Goal: Task Accomplishment & Management: Manage account settings

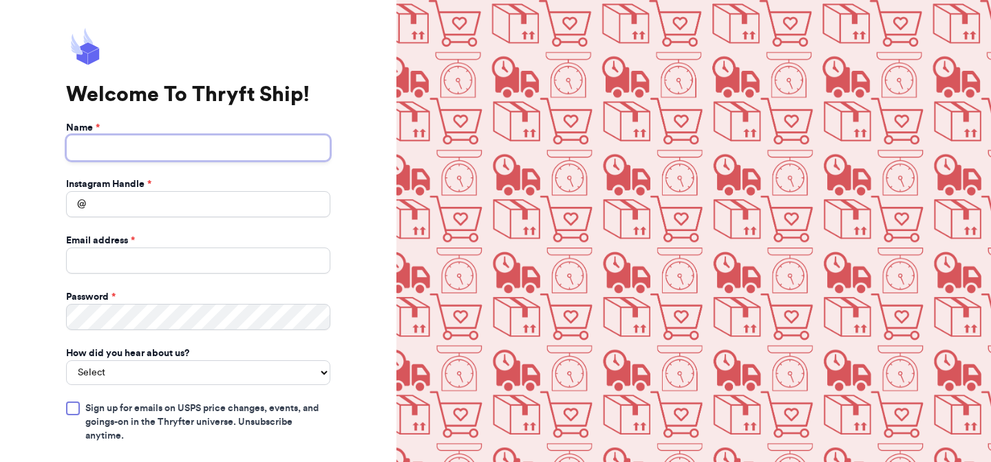
click at [277, 142] on input "Name *" at bounding box center [198, 148] width 264 height 26
drag, startPoint x: 126, startPoint y: 145, endPoint x: 211, endPoint y: 164, distance: 86.8
click at [211, 164] on form "Name * Mackenzie K Durbin Instagram Handle * @ Email address * Password * How d…" at bounding box center [198, 342] width 264 height 442
type input "Mackenzie"
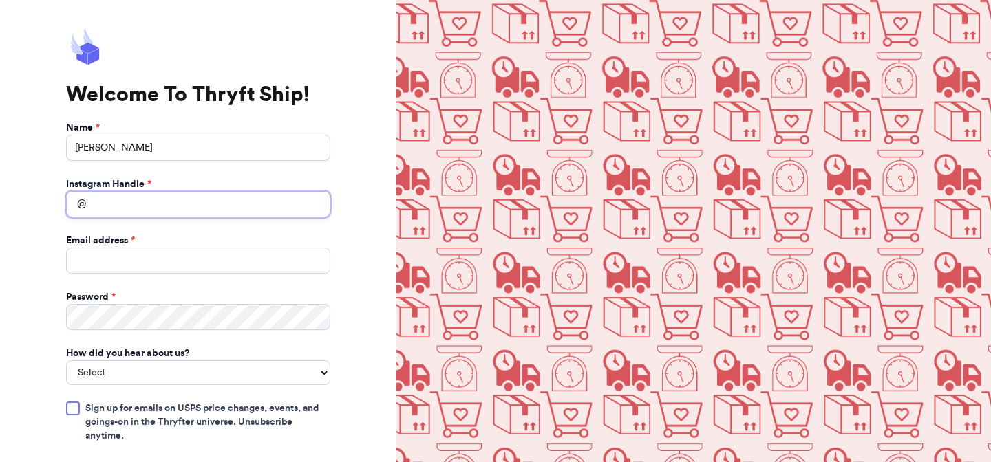
click at [154, 209] on input "Instagram Handle *" at bounding box center [198, 204] width 264 height 26
type input "mkdmykinddesigns"
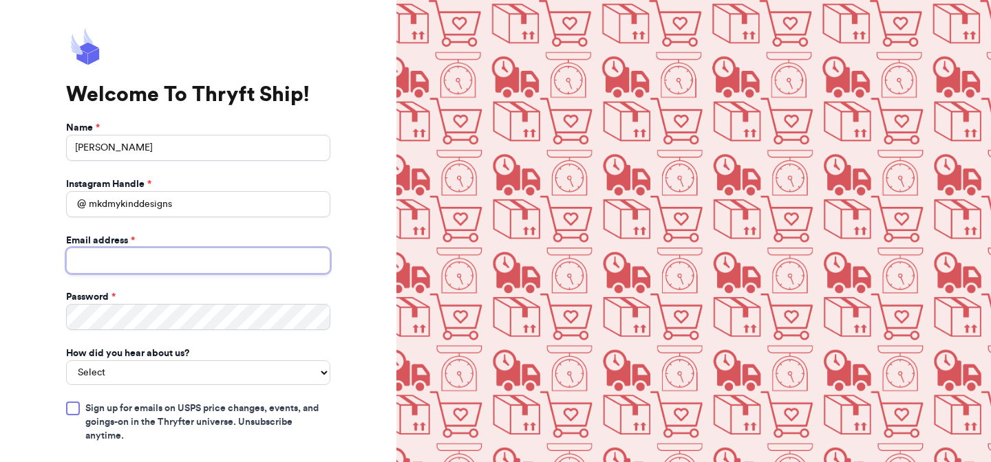
click at [172, 257] on input "Email address *" at bounding box center [198, 261] width 264 height 26
type input "MKDmykinddesigns@gmail.com"
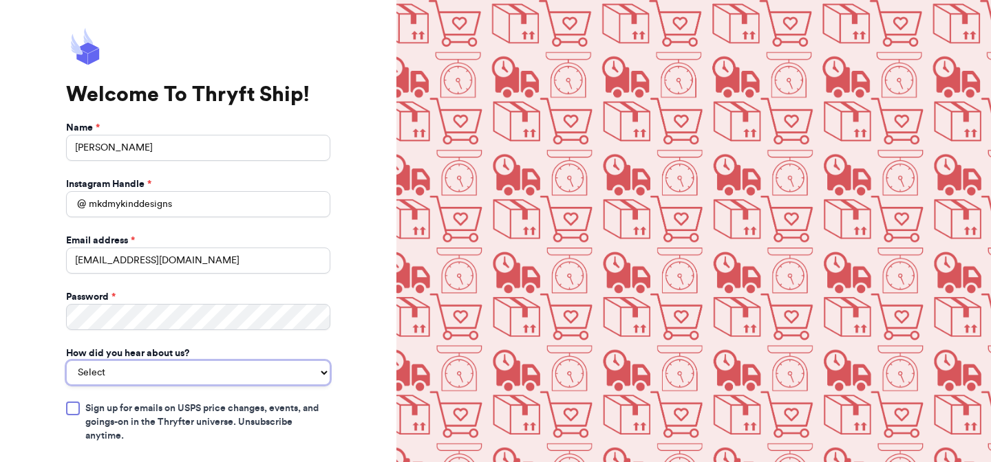
click at [132, 373] on select "Select You reached out to me directly I saw another business post about Thryft …" at bounding box center [198, 373] width 264 height 25
click at [66, 361] on select "Select You reached out to me directly I saw another business post about Thryft …" at bounding box center [198, 373] width 264 height 25
click at [150, 366] on select "You reached out to me directly I saw another business post about Thryft Ship I …" at bounding box center [198, 373] width 264 height 25
click at [66, 361] on select "You reached out to me directly I saw another business post about Thryft Ship I …" at bounding box center [198, 373] width 264 height 25
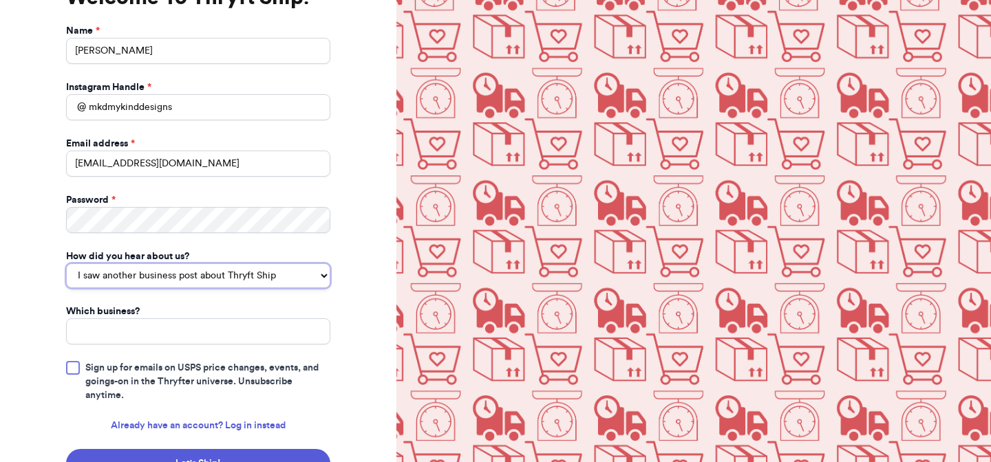
scroll to position [118, 0]
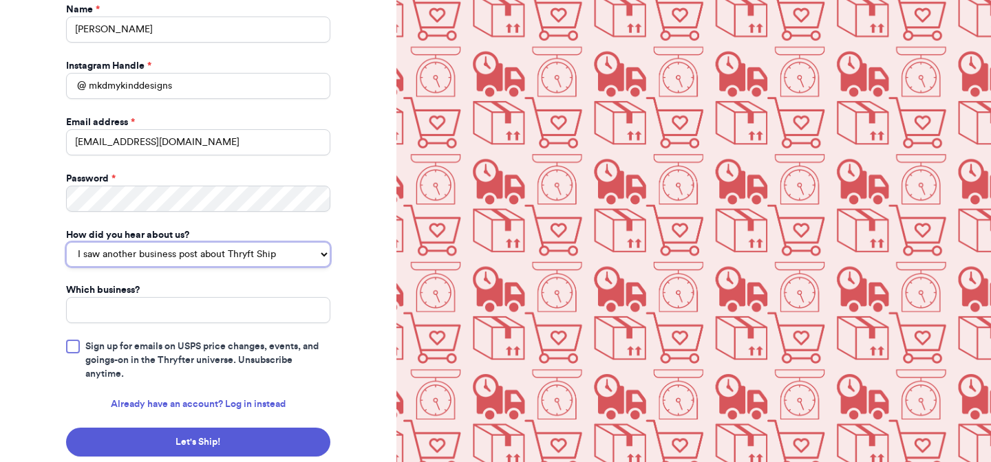
click at [177, 260] on select "You reached out to me directly I saw another business post about Thryft Ship I …" at bounding box center [198, 254] width 264 height 25
click at [66, 258] on select "You reached out to me directly I saw another business post about Thryft Ship I …" at bounding box center [198, 254] width 264 height 25
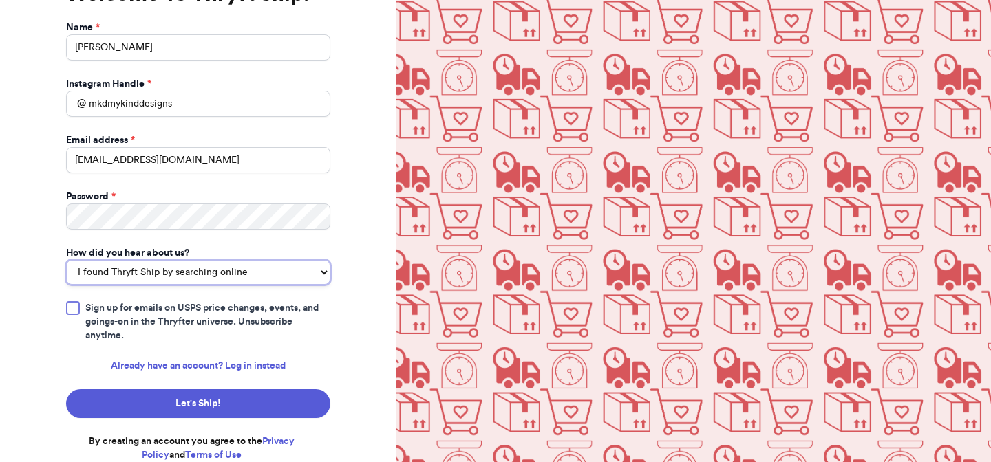
click at [165, 273] on select "You reached out to me directly I saw another business post about Thryft Ship I …" at bounding box center [198, 272] width 264 height 25
select select "bought_from_user"
click at [66, 260] on select "You reached out to me directly I saw another business post about Thryft Ship I …" at bounding box center [198, 272] width 264 height 25
click at [157, 311] on span "Sign up for emails on USPS price changes, events, and goings-on in the Thryfter…" at bounding box center [207, 321] width 245 height 41
click at [0, 0] on input "Sign up for emails on USPS price changes, events, and goings-on in the Thryfter…" at bounding box center [0, 0] width 0 height 0
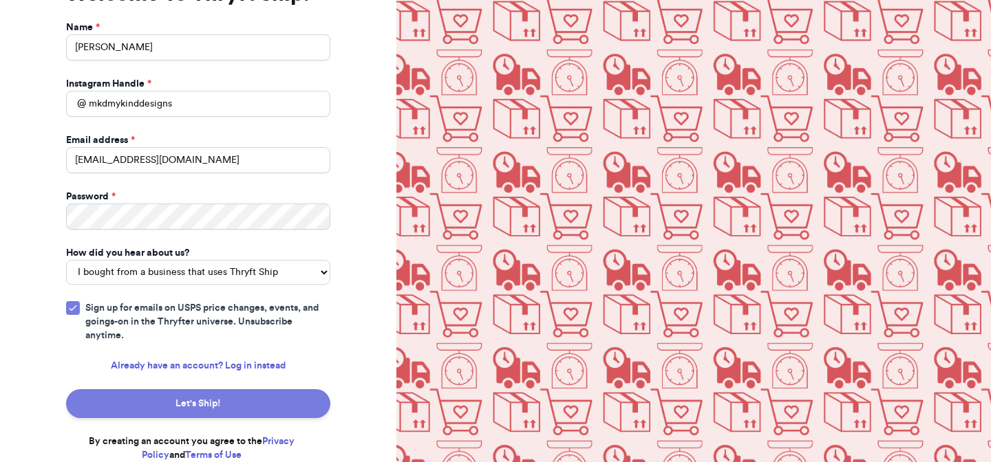
click at [149, 403] on button "Let's Ship!" at bounding box center [198, 404] width 264 height 29
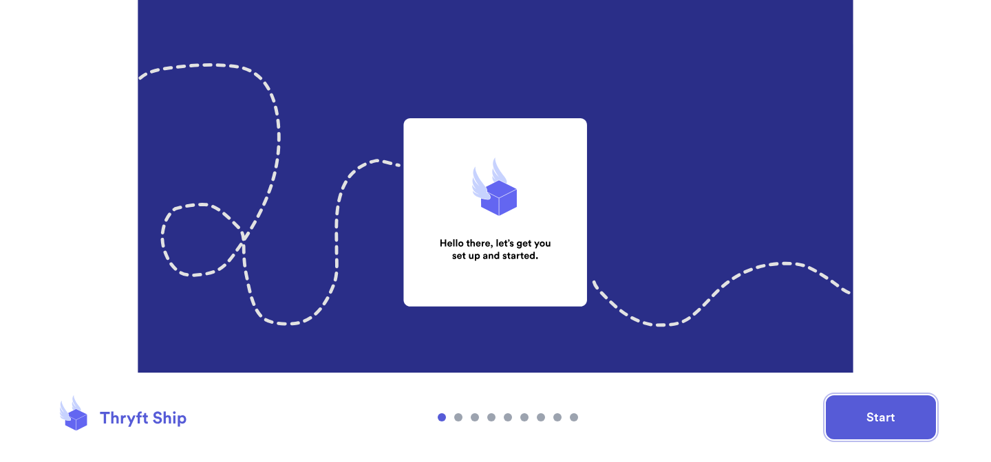
click at [845, 427] on button "Start" at bounding box center [881, 418] width 110 height 44
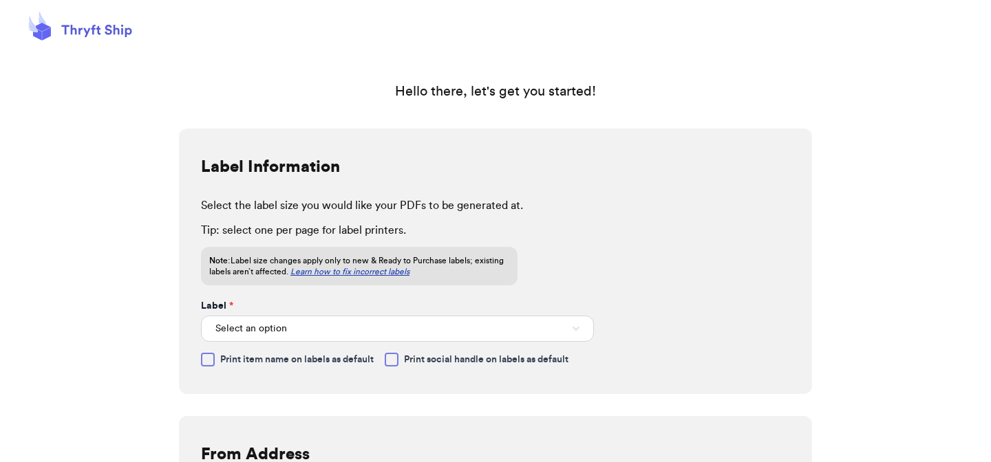
scroll to position [22, 0]
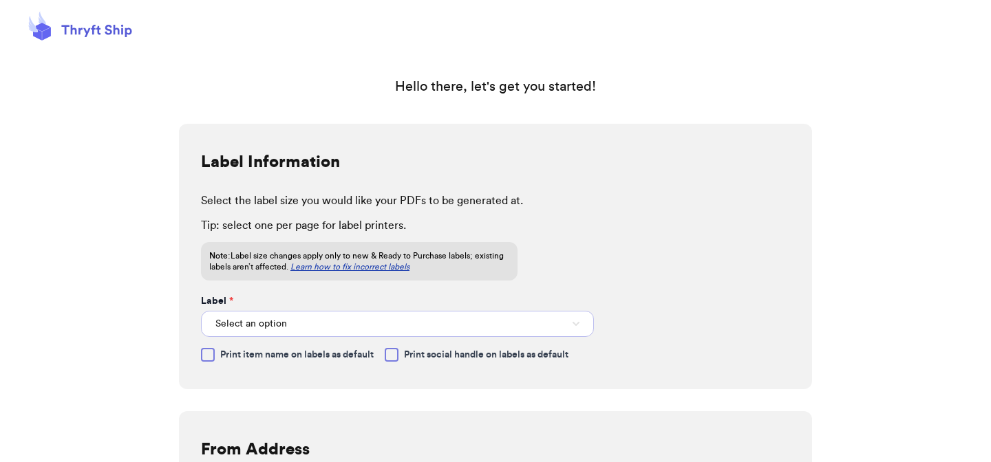
click at [307, 312] on button "Select an option" at bounding box center [397, 324] width 393 height 26
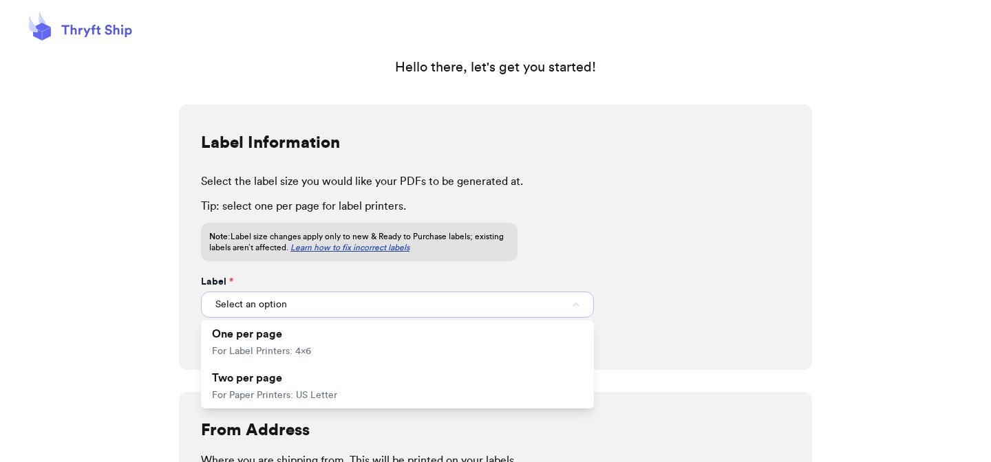
scroll to position [42, 0]
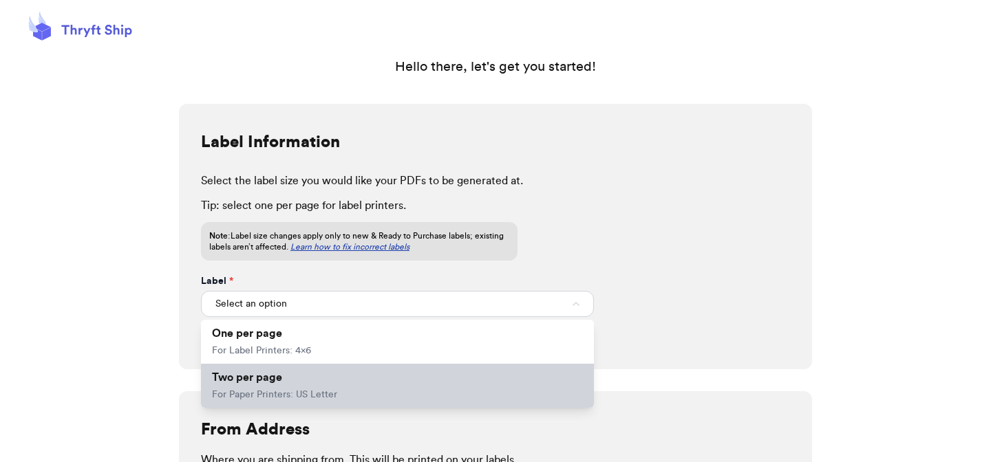
click at [285, 396] on span "For Paper Printers: US Letter" at bounding box center [274, 395] width 125 height 10
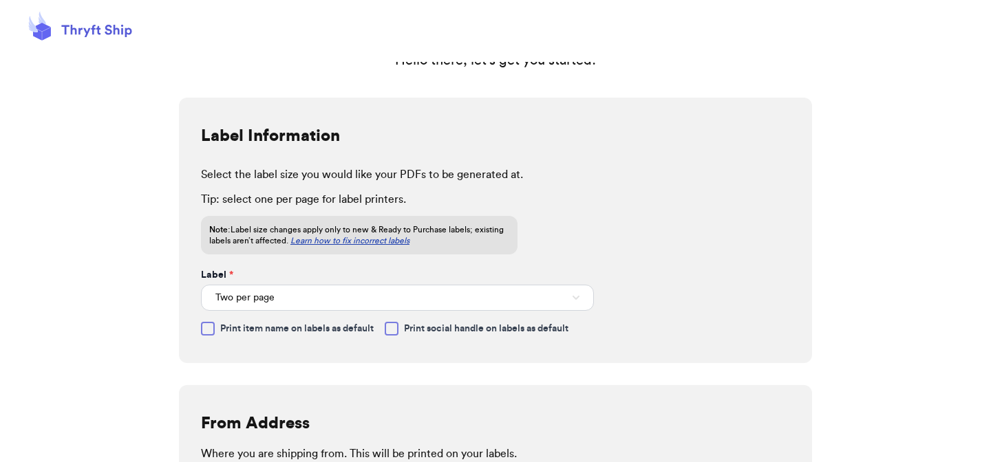
scroll to position [49, 0]
click at [431, 330] on span "Print social handle on labels as default" at bounding box center [486, 328] width 164 height 14
click at [0, 0] on input "Print social handle on labels as default" at bounding box center [0, 0] width 0 height 0
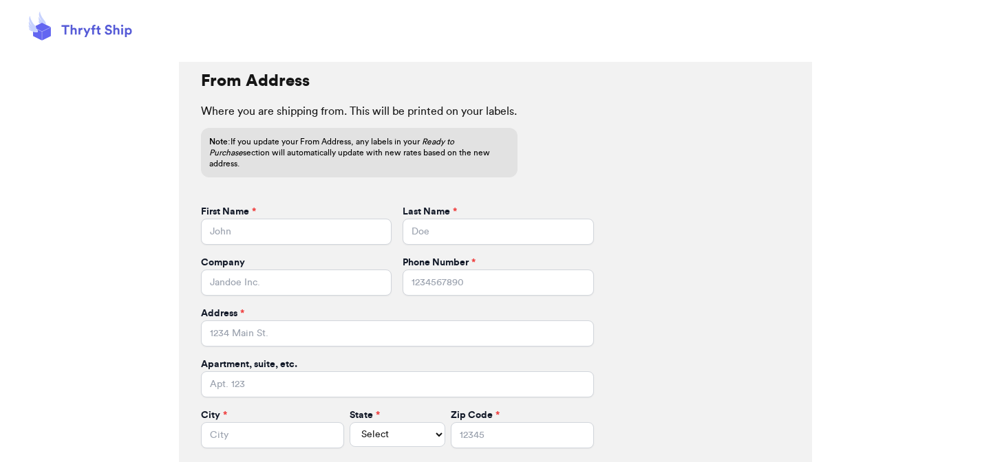
scroll to position [377, 0]
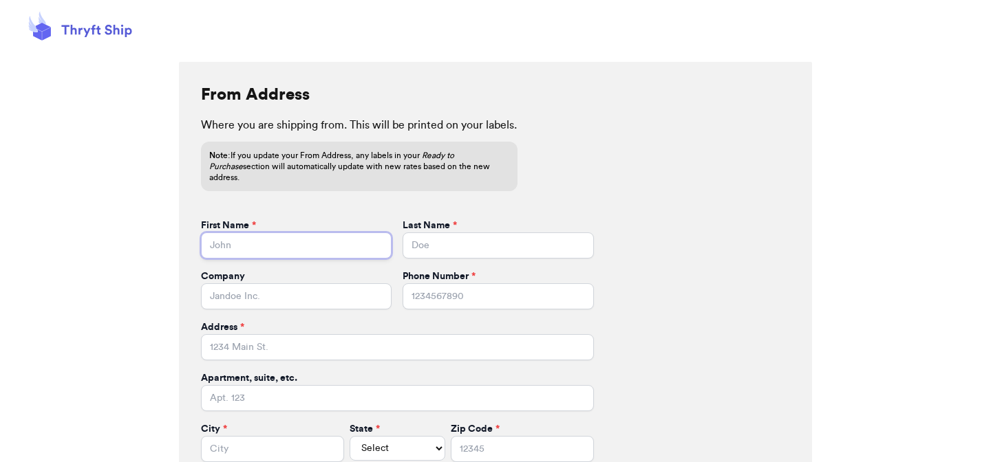
click at [257, 235] on input "First Name *" at bounding box center [296, 246] width 191 height 26
click at [211, 284] on input "Company" at bounding box center [296, 297] width 191 height 26
type input "My Kind Designs"
click at [446, 290] on input "Phone Number *" at bounding box center [498, 297] width 191 height 26
type input "3179667903"
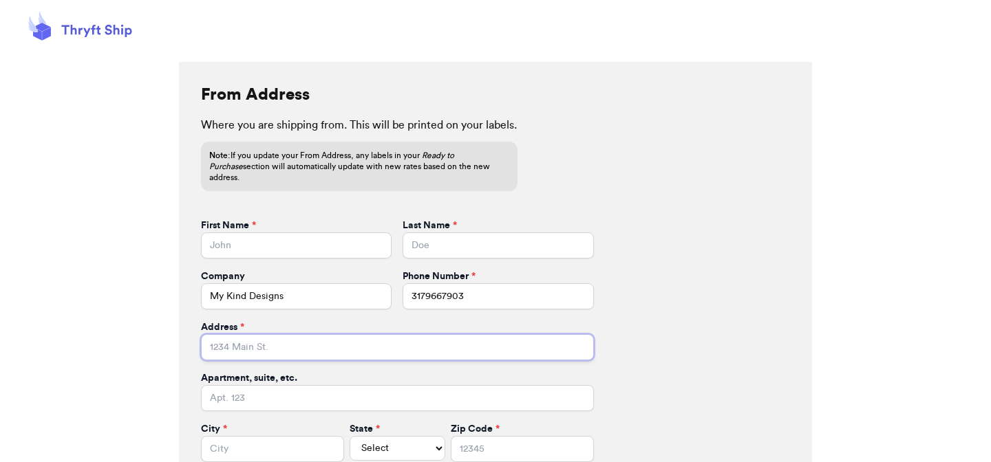
click at [420, 334] on input "Address *" at bounding box center [397, 347] width 393 height 26
type input "422 W Banta Rd"
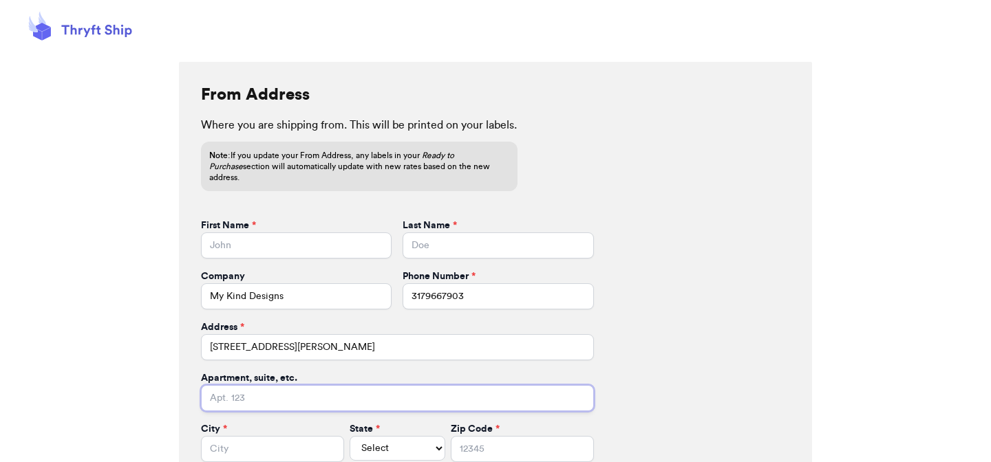
click at [411, 390] on input "Apartment, suite, etc." at bounding box center [397, 398] width 393 height 26
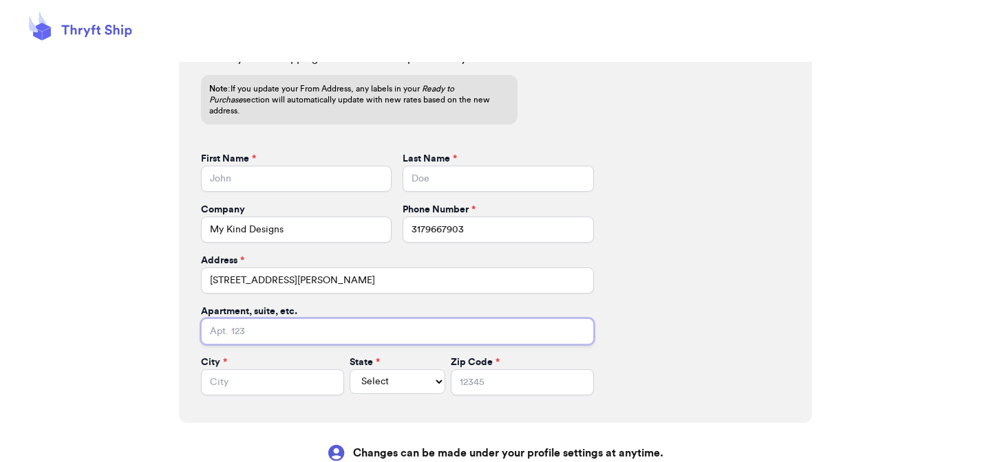
scroll to position [456, 0]
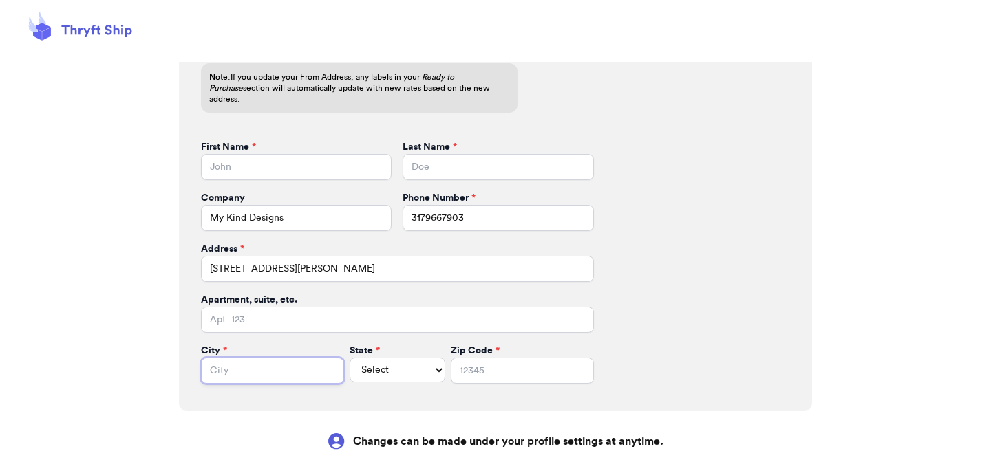
click at [231, 370] on input "City *" at bounding box center [272, 371] width 143 height 26
type input "Indianapolis"
click at [359, 361] on select "Select AL AK AZ AR CA CO CT DE DC FL GA HI ID IL IN IA KS KY LA ME MD MA MI MN …" at bounding box center [398, 370] width 96 height 25
select select "IN"
click at [350, 358] on select "Select AL AK AZ AR CA CO CT DE DC FL GA HI ID IL IN IA KS KY LA ME MD MA MI MN …" at bounding box center [398, 370] width 96 height 25
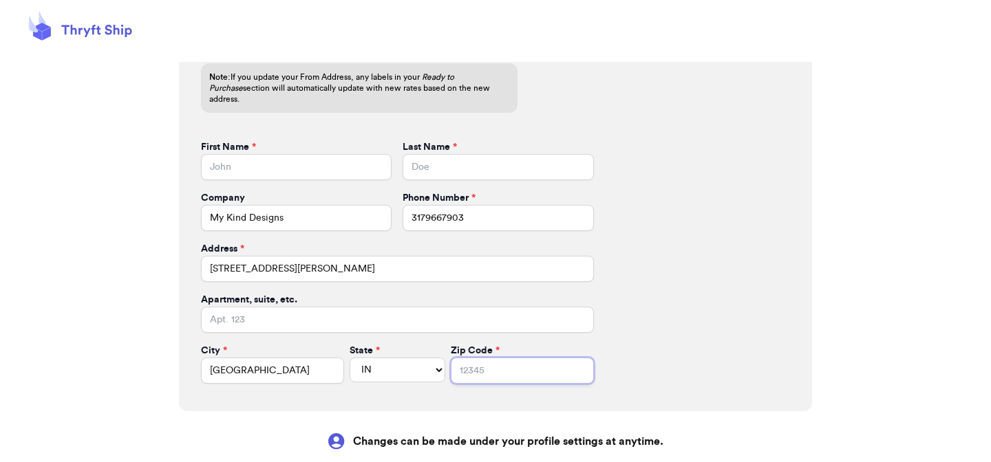
click at [451, 367] on input "Zip Code *" at bounding box center [522, 371] width 143 height 26
type input "46217"
click at [311, 154] on input "First Name *" at bounding box center [296, 167] width 191 height 26
type input "Kristan"
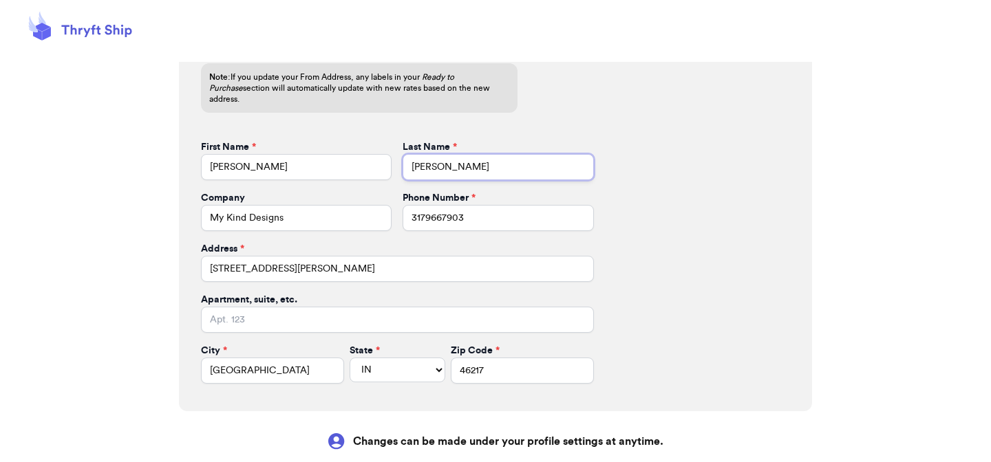
type input "Durbin"
click at [571, 386] on div "From Address Where you are shipping from. This will be printed on your labels. …" at bounding box center [495, 195] width 633 height 434
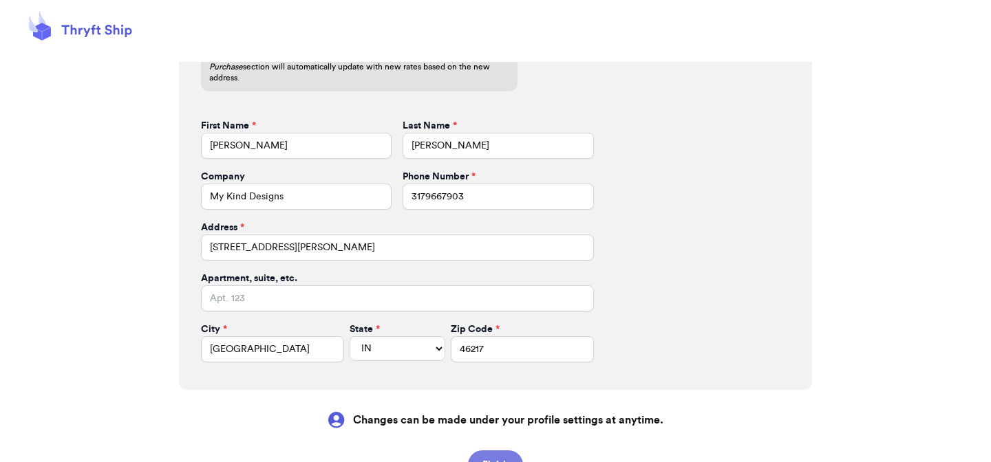
scroll to position [528, 0]
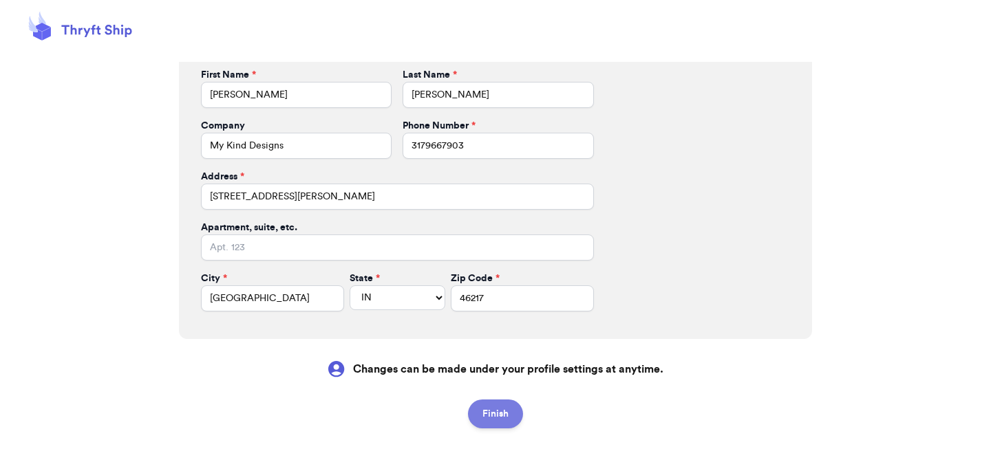
click at [512, 412] on button "Finish" at bounding box center [495, 414] width 55 height 29
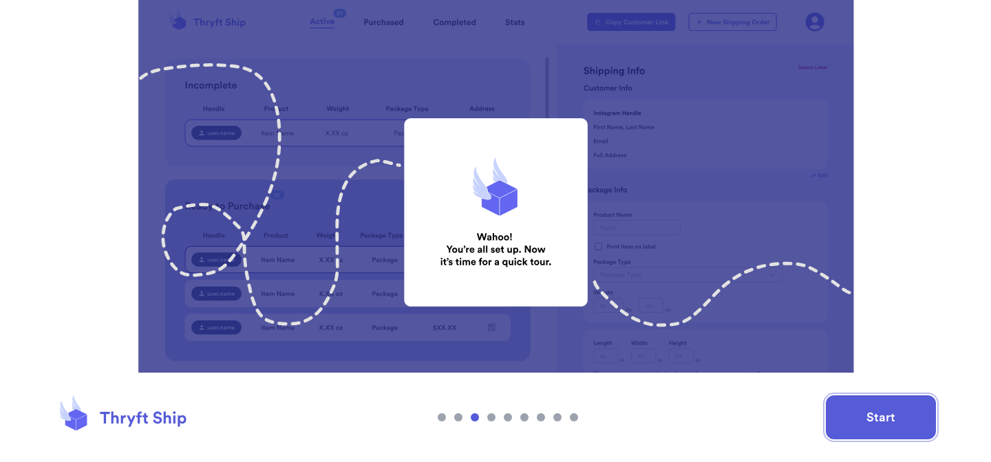
click at [843, 415] on button "Start" at bounding box center [881, 418] width 110 height 44
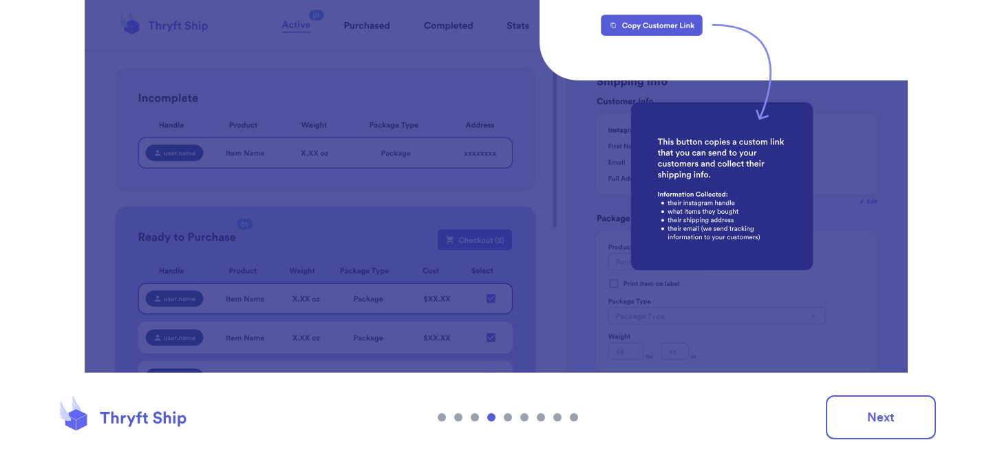
click at [844, 393] on footer "Next" at bounding box center [495, 417] width 991 height 89
click at [844, 398] on button "Next" at bounding box center [881, 418] width 110 height 44
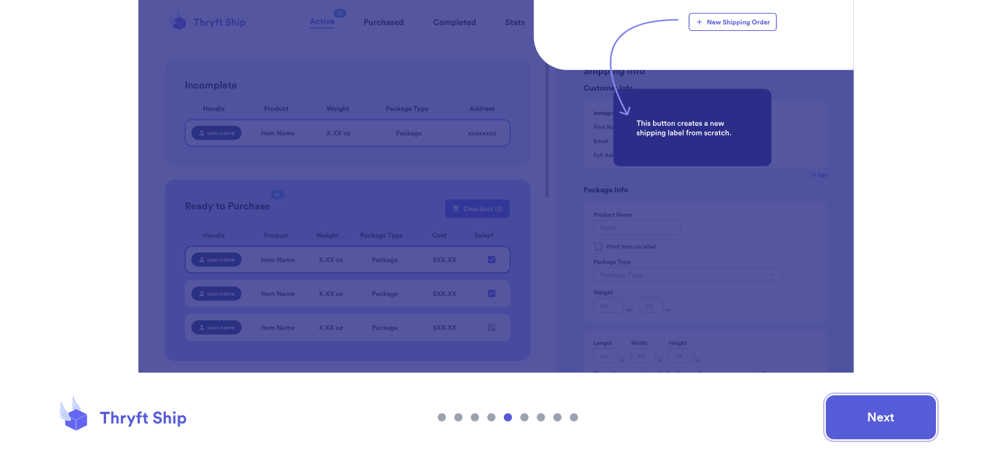
click at [844, 414] on button "Next" at bounding box center [881, 418] width 110 height 44
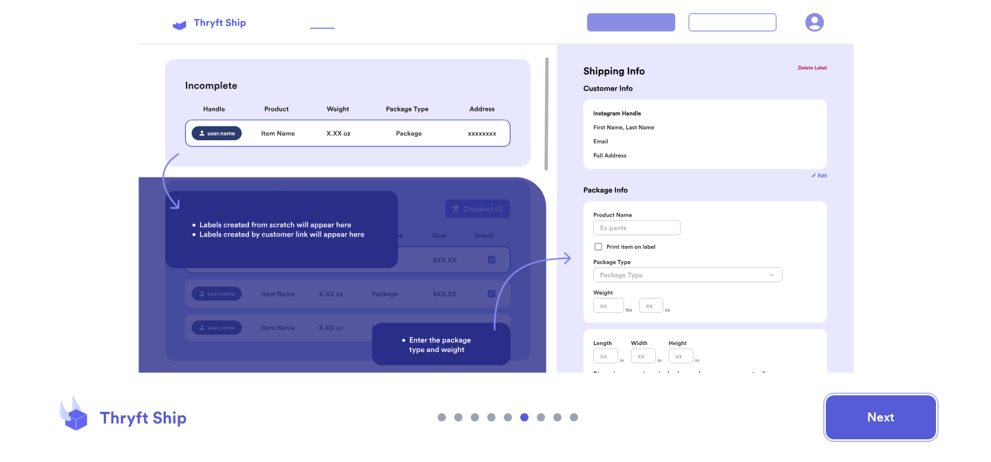
click at [853, 402] on button "Next" at bounding box center [881, 418] width 110 height 44
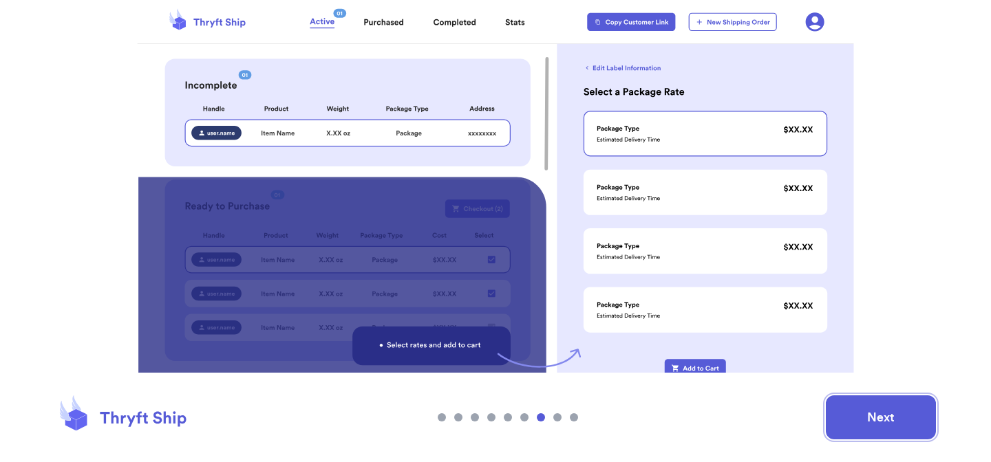
click at [853, 402] on button "Next" at bounding box center [881, 418] width 110 height 44
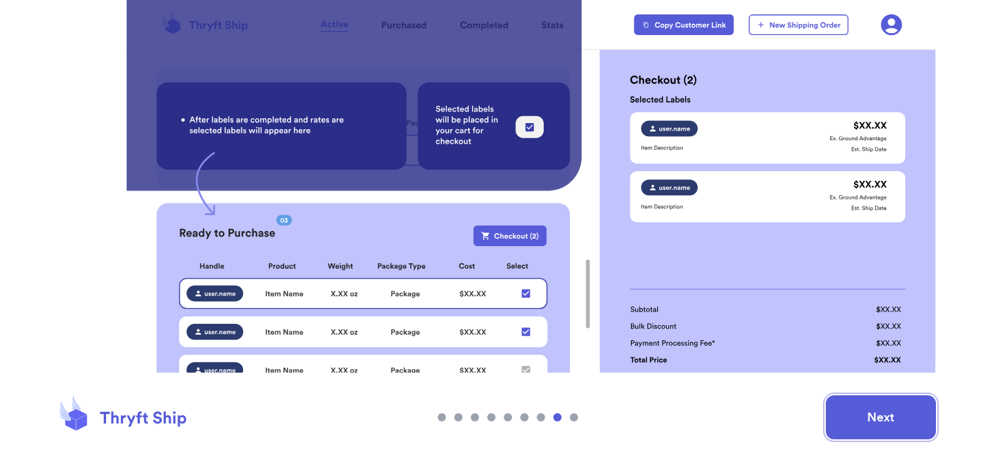
click at [853, 402] on button "Next" at bounding box center [881, 418] width 110 height 44
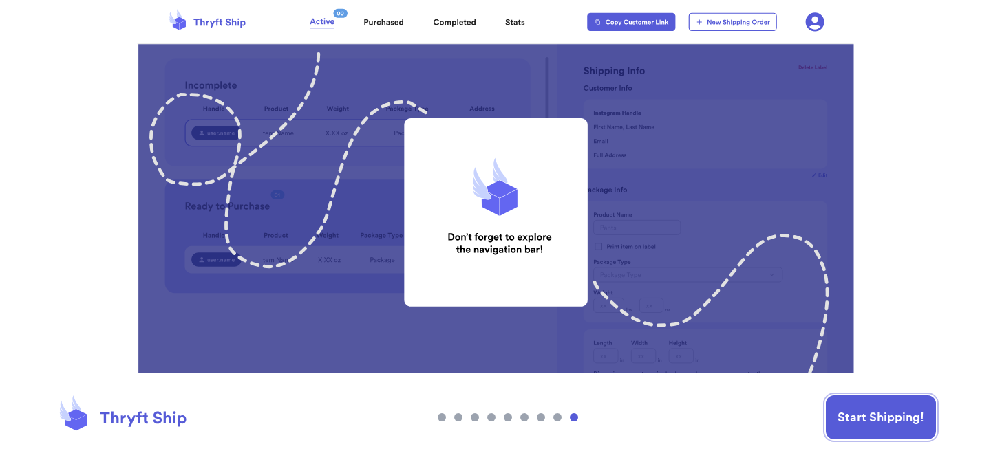
click at [853, 402] on button "Start Shipping!" at bounding box center [881, 418] width 110 height 44
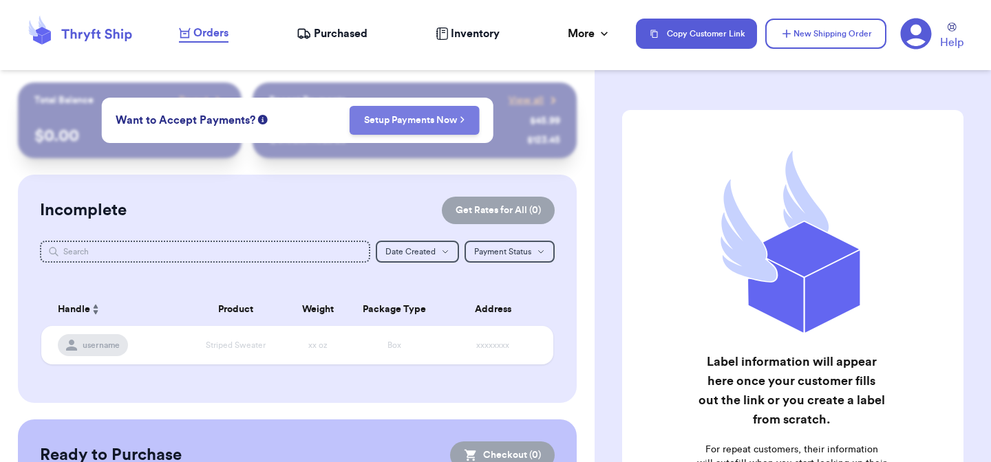
click at [398, 129] on button "Setup Payments Now" at bounding box center [415, 120] width 130 height 29
click at [408, 102] on div "Want to Accept Payments? Setup Payments Now" at bounding box center [298, 120] width 392 height 45
click at [408, 116] on link "Setup Payments Now" at bounding box center [414, 121] width 101 height 14
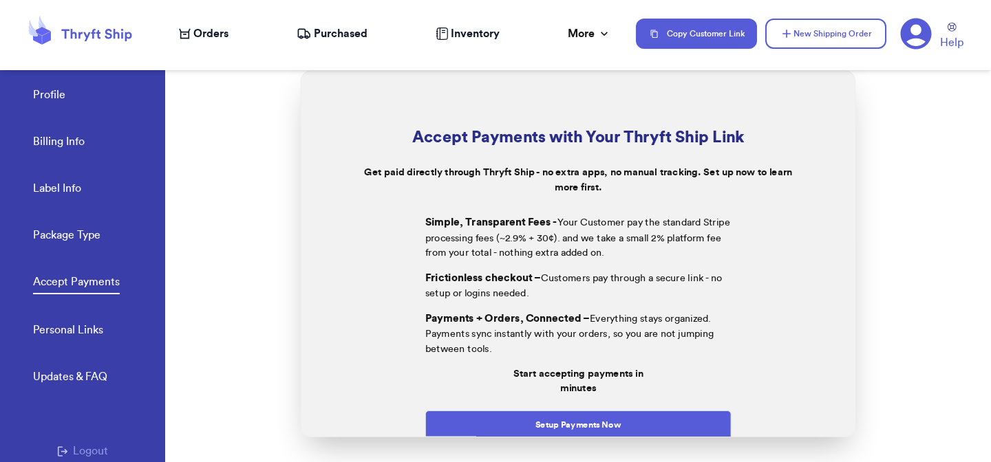
scroll to position [3, 0]
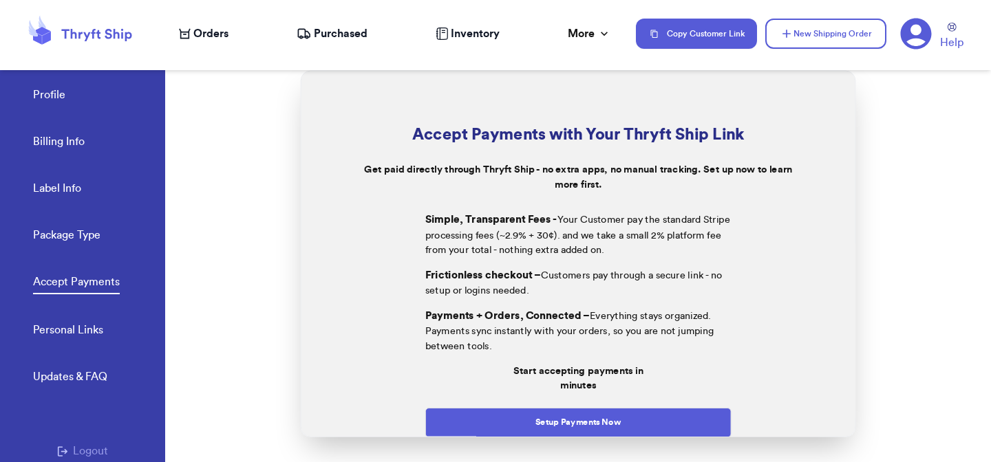
click at [206, 16] on nav "Orders Purchased Inventory More Stats Completed Orders Payments Payouts Copy Cu…" at bounding box center [578, 33] width 826 height 45
click at [206, 26] on span "Orders" at bounding box center [210, 33] width 35 height 17
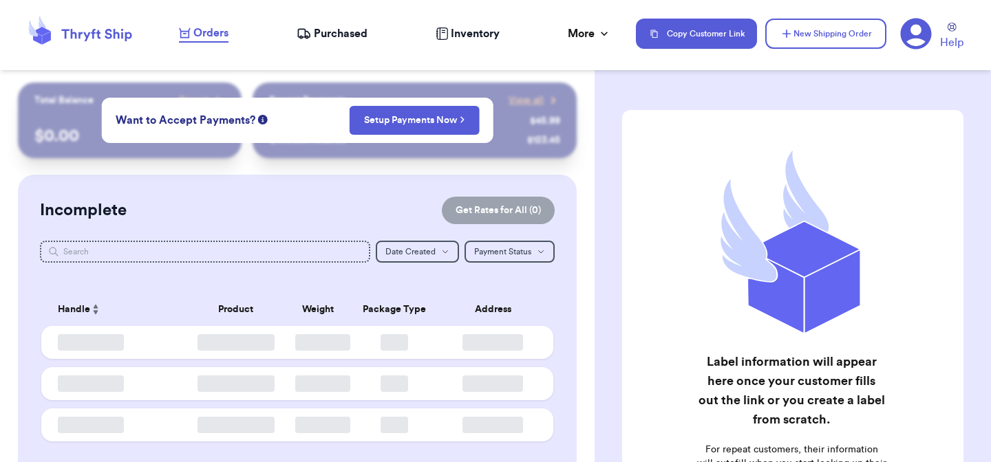
click at [206, 26] on span "Orders" at bounding box center [210, 33] width 35 height 17
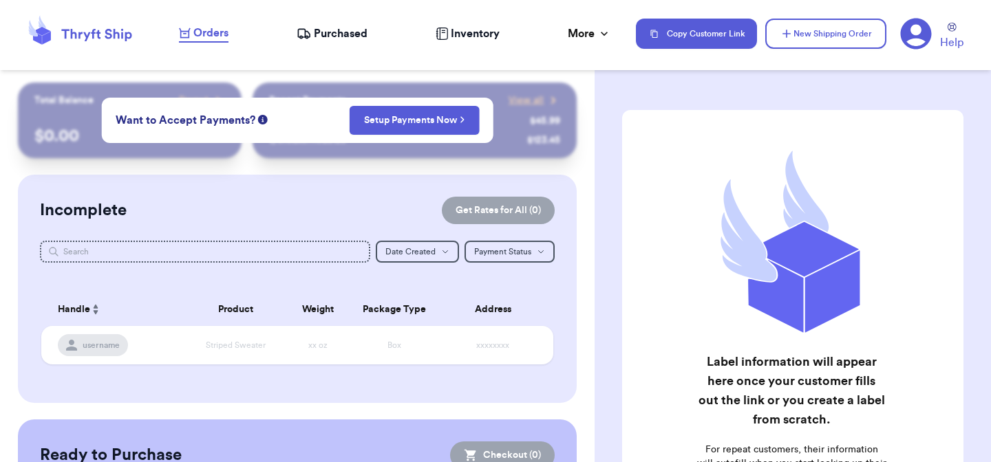
scroll to position [159, 0]
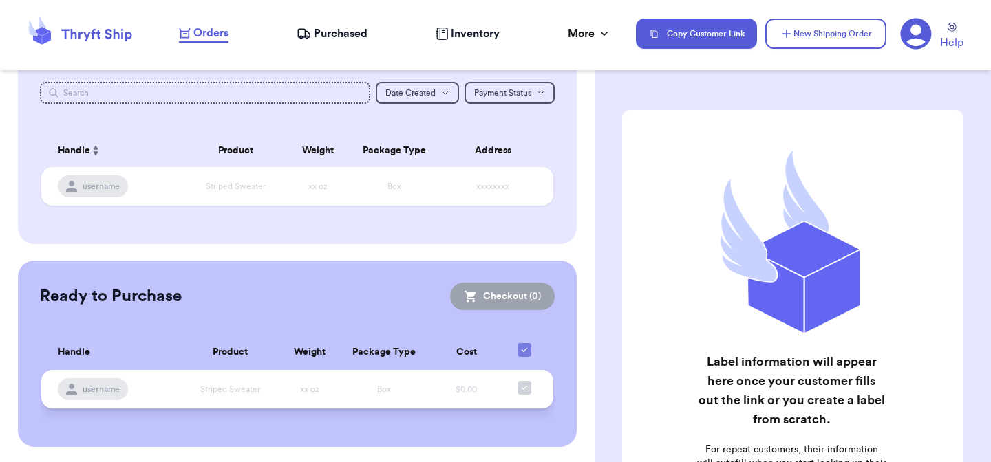
click at [106, 374] on td "username" at bounding box center [110, 389] width 139 height 39
click at [105, 385] on span "username" at bounding box center [101, 389] width 37 height 11
click at [103, 388] on span "username" at bounding box center [101, 389] width 37 height 11
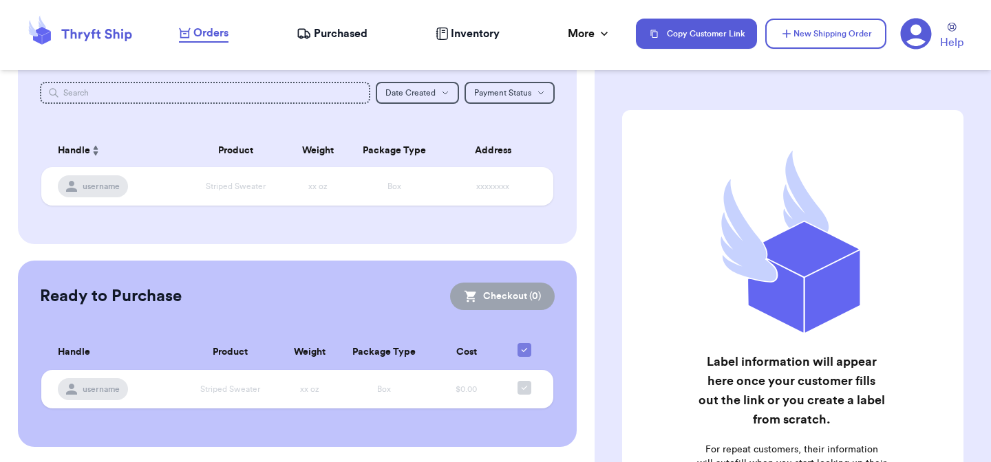
click at [512, 278] on div "Ready to Purchase Checkout ( 0 ) Checkout ( 0 ) Handle Product Weight Package T…" at bounding box center [297, 354] width 559 height 186
click at [511, 384] on td at bounding box center [529, 389] width 50 height 39
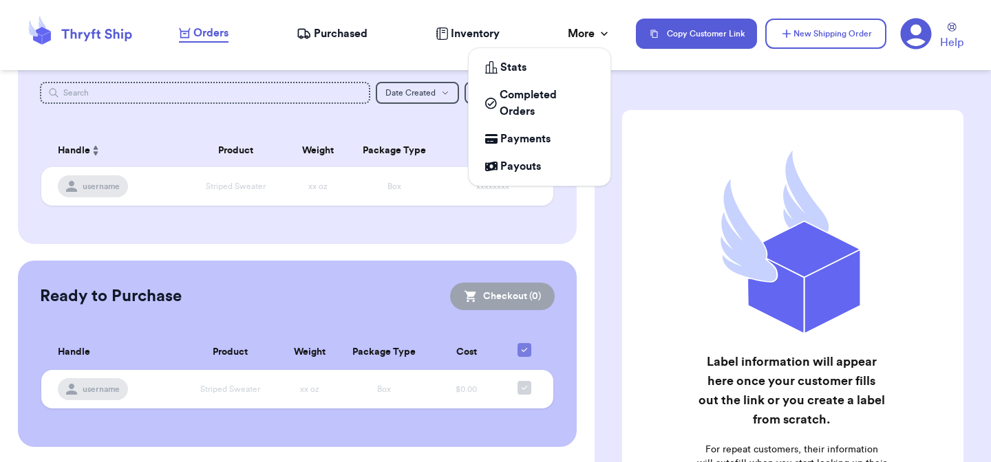
click at [584, 33] on div "More" at bounding box center [589, 33] width 43 height 17
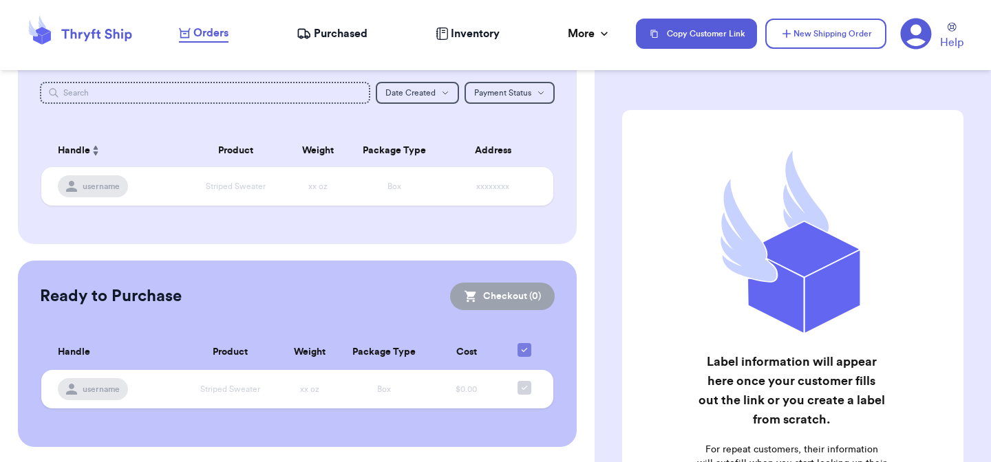
click at [468, 38] on span "Inventory" at bounding box center [475, 33] width 49 height 17
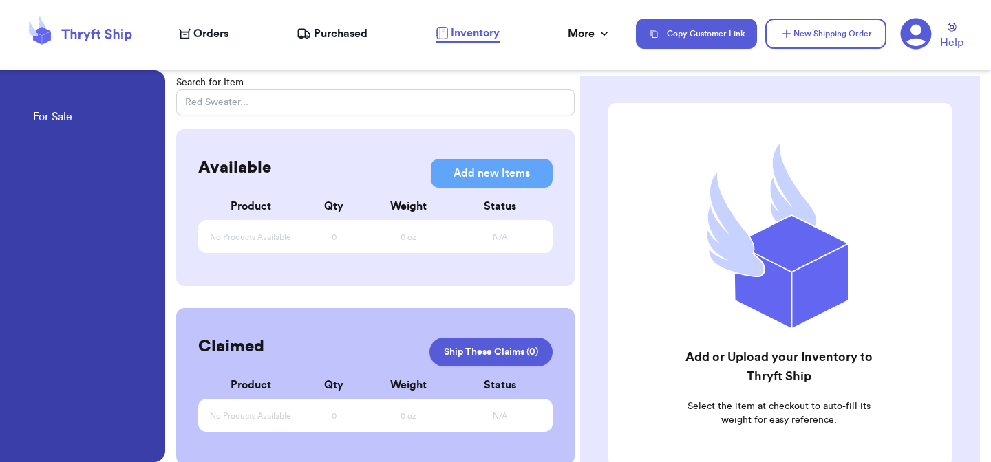
click at [270, 242] on span "No Products Available" at bounding box center [250, 238] width 81 height 10
click at [222, 238] on span "No Products Available" at bounding box center [250, 238] width 81 height 10
click at [283, 241] on span "No Products Available" at bounding box center [250, 238] width 81 height 10
click at [468, 164] on button "Add new Items" at bounding box center [492, 173] width 122 height 29
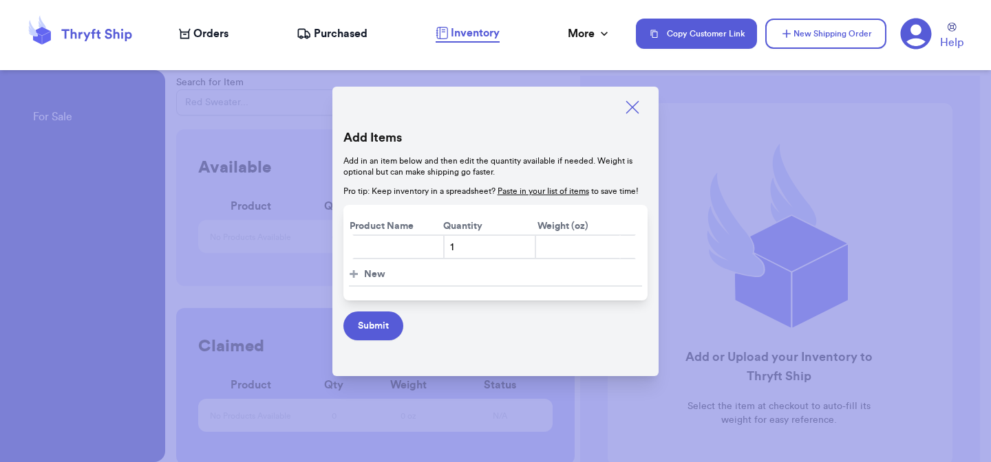
click at [409, 250] on input "text" at bounding box center [398, 247] width 92 height 25
type input "Item 100"
click at [546, 252] on input "number" at bounding box center [578, 247] width 87 height 25
click at [368, 266] on button "+ New" at bounding box center [496, 275] width 294 height 23
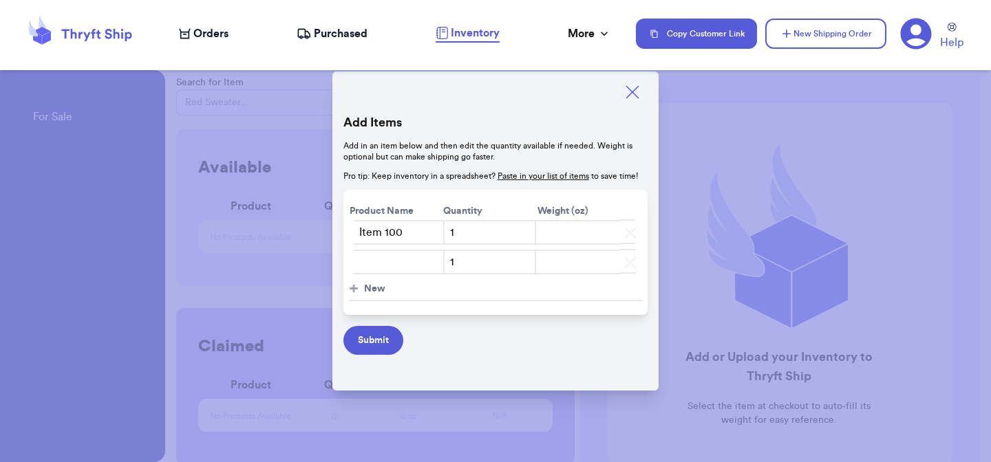
click at [385, 272] on input "text" at bounding box center [398, 262] width 92 height 25
type input "Item 101"
click at [392, 340] on button "Submit" at bounding box center [373, 340] width 60 height 29
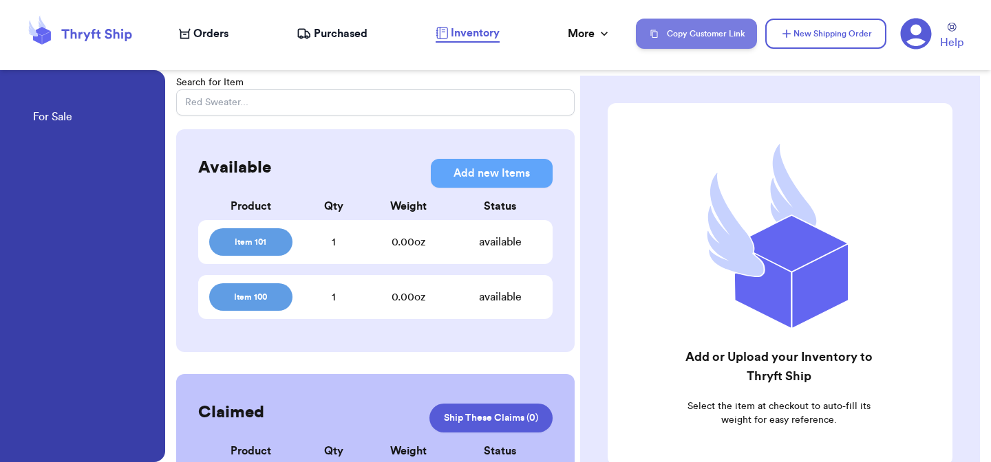
click at [703, 33] on button "Copy Customer Link" at bounding box center [696, 34] width 121 height 30
click at [804, 340] on div "Add or Upload your Inventory to Thryft Ship Select the item at checkout to auto…" at bounding box center [780, 284] width 345 height 363
click at [397, 246] on div "0.00 oz" at bounding box center [409, 242] width 100 height 17
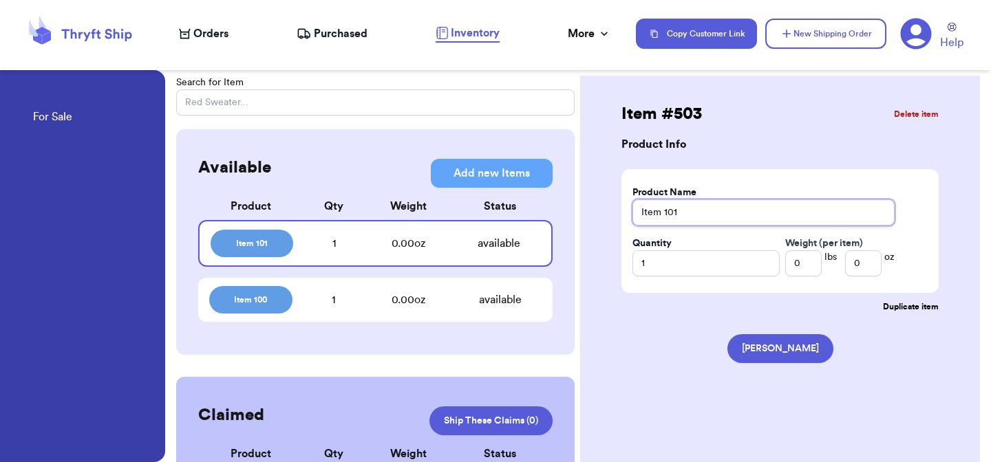
click at [768, 215] on input "Item 101" at bounding box center [763, 213] width 262 height 26
click at [769, 215] on input "Item 101 (Burgundy Shoes" at bounding box center [763, 213] width 262 height 26
click at [405, 312] on div "Item 100 1 0.00 oz available" at bounding box center [375, 300] width 354 height 44
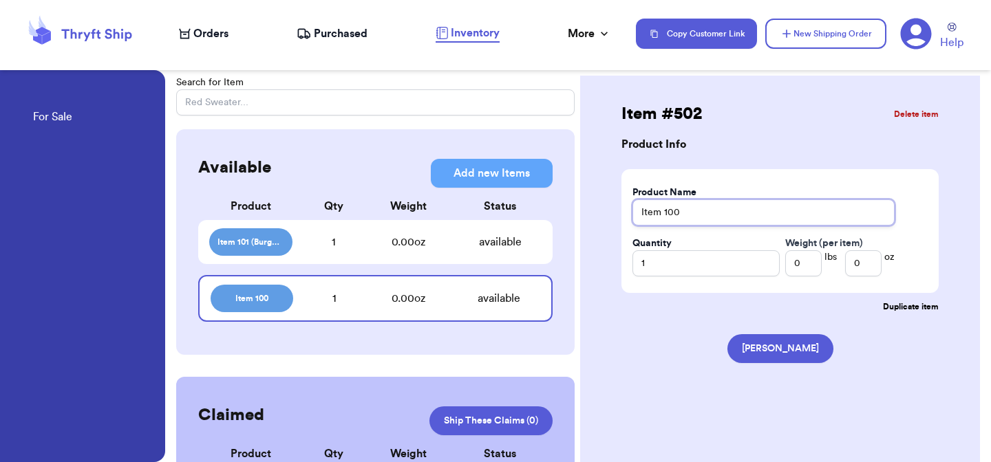
click at [693, 210] on input "Item 100" at bounding box center [763, 213] width 262 height 26
type input "Item 100 (Blue/White Floral Shirt)"
click at [493, 324] on div "Product Qty Weight Status Item 101 (Burgundy Shoes) 1 0.00 oz available Item 10…" at bounding box center [375, 259] width 354 height 138
click at [186, 38] on icon at bounding box center [185, 34] width 12 height 10
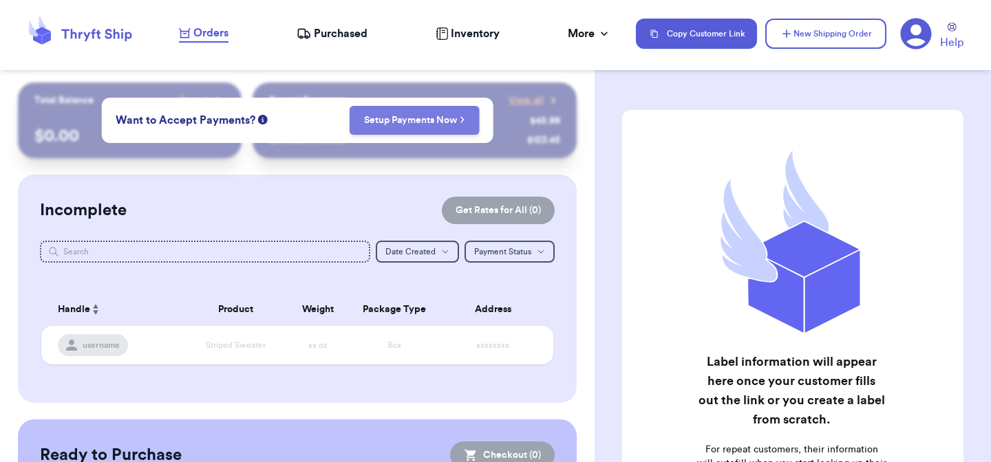
click at [368, 108] on button "Setup Payments Now" at bounding box center [415, 120] width 130 height 29
click at [370, 114] on link "Setup Payments Now" at bounding box center [414, 121] width 101 height 14
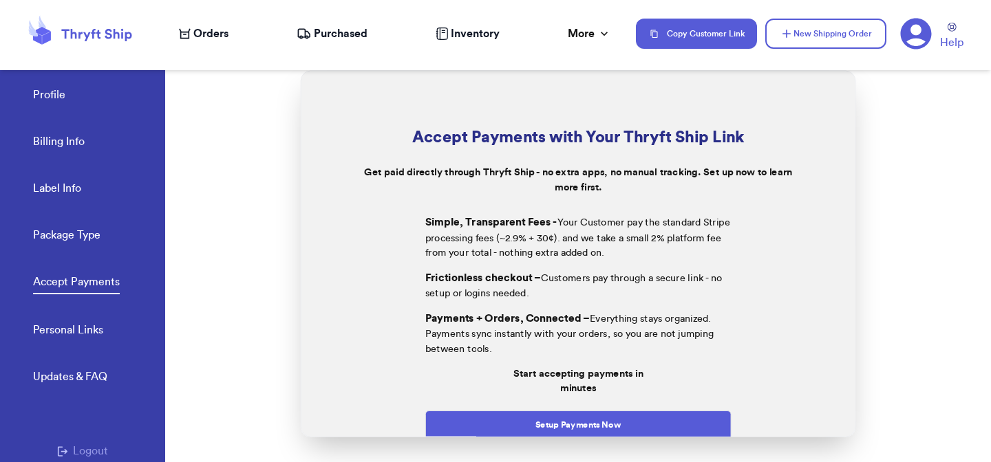
click at [494, 438] on div at bounding box center [578, 253] width 826 height 417
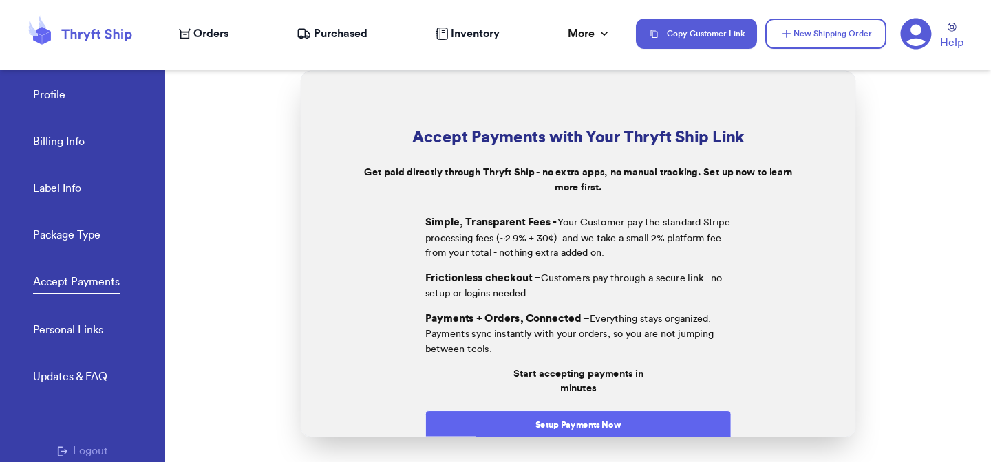
click at [494, 431] on button "Setup Payments Now" at bounding box center [578, 425] width 306 height 30
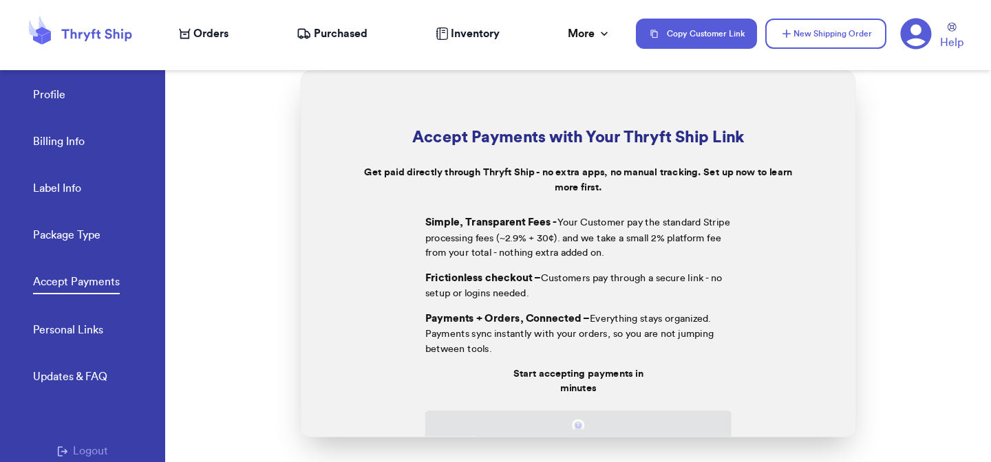
scroll to position [97, 0]
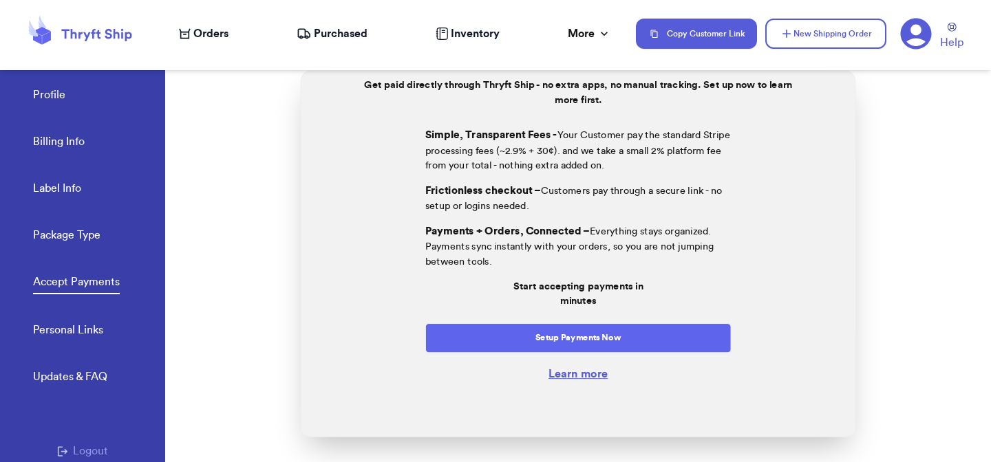
click at [597, 349] on button "Setup Payments Now" at bounding box center [578, 338] width 306 height 30
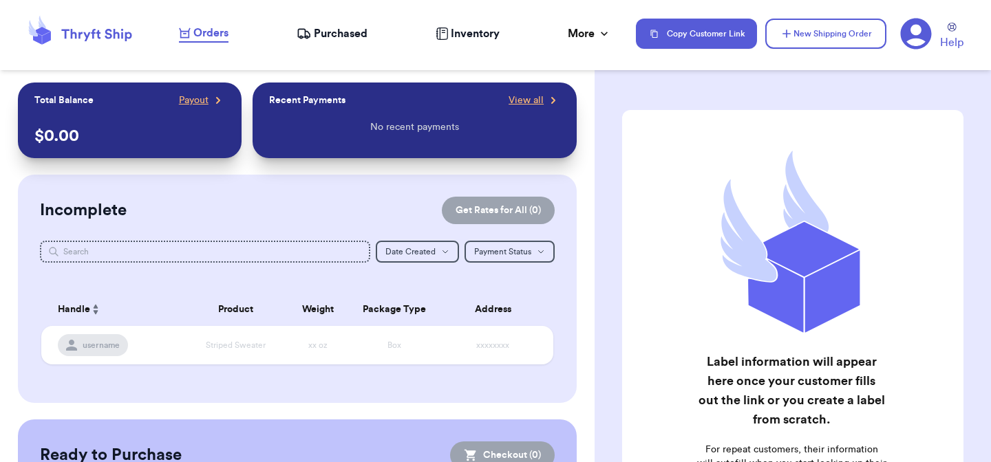
click at [457, 32] on span "Inventory" at bounding box center [475, 33] width 49 height 17
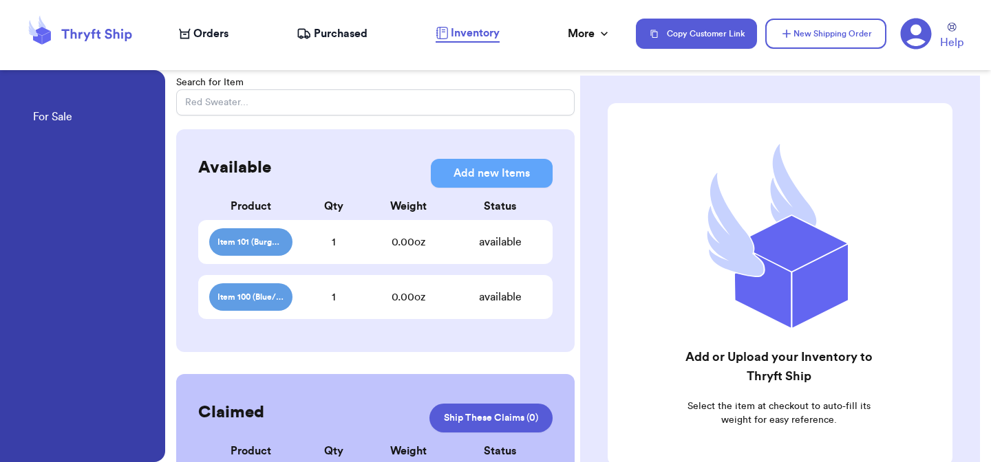
click at [325, 256] on div "Item 101 (Burgundy Shoes) 1 0.00 oz available" at bounding box center [375, 242] width 354 height 44
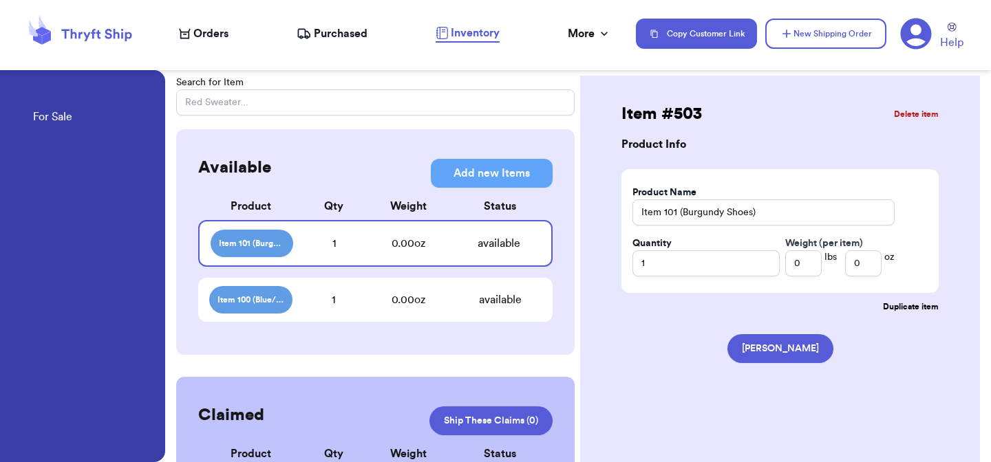
click at [449, 289] on div "Item 100 (Blue/White Floral Shirt) 1 0.00 oz available" at bounding box center [375, 300] width 354 height 44
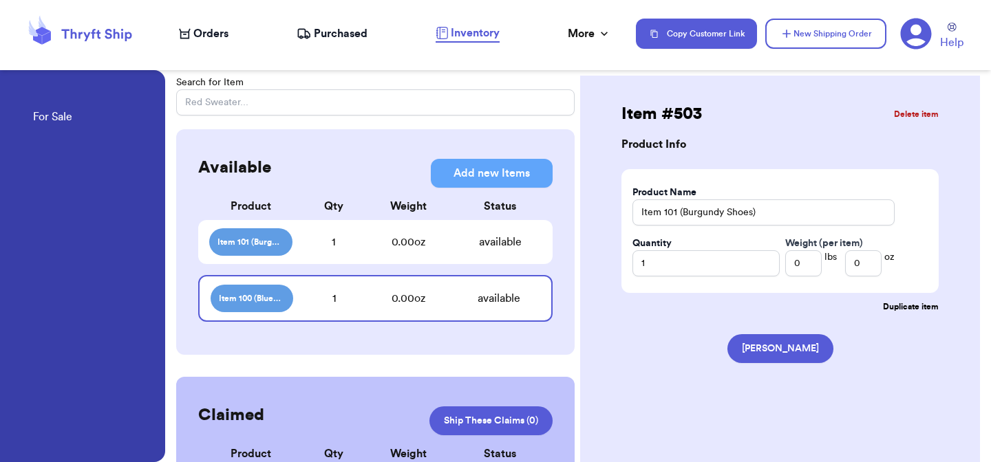
type input "Item 100 (Blue/White Floral Shirt)"
click at [605, 292] on div "Item # 502 Delete item Product Info Product Name Item 100 (Blue/White Floral Sh…" at bounding box center [780, 314] width 400 height 476
click at [192, 43] on nav "Orders Purchased Inventory More Stats Completed Orders Payments Payouts Copy Cu…" at bounding box center [578, 33] width 826 height 45
click at [195, 28] on span "Orders" at bounding box center [210, 33] width 35 height 17
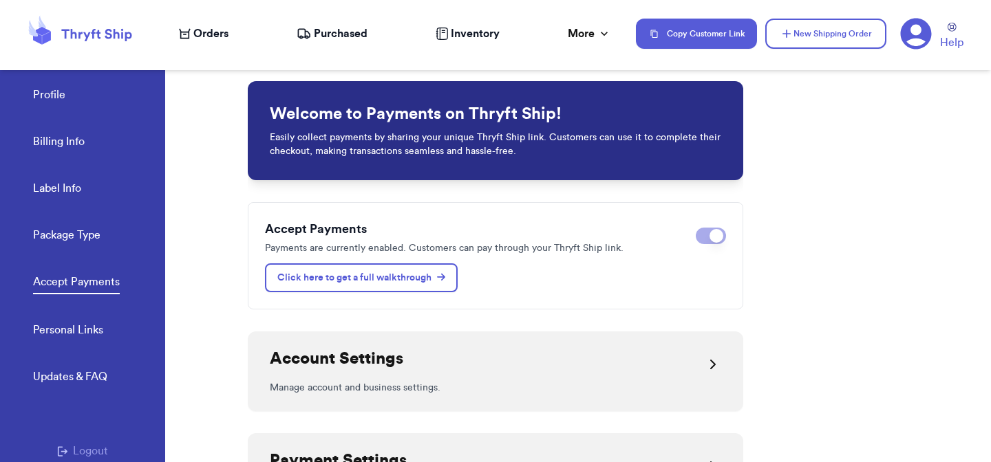
click at [357, 33] on span "Purchased" at bounding box center [341, 33] width 54 height 17
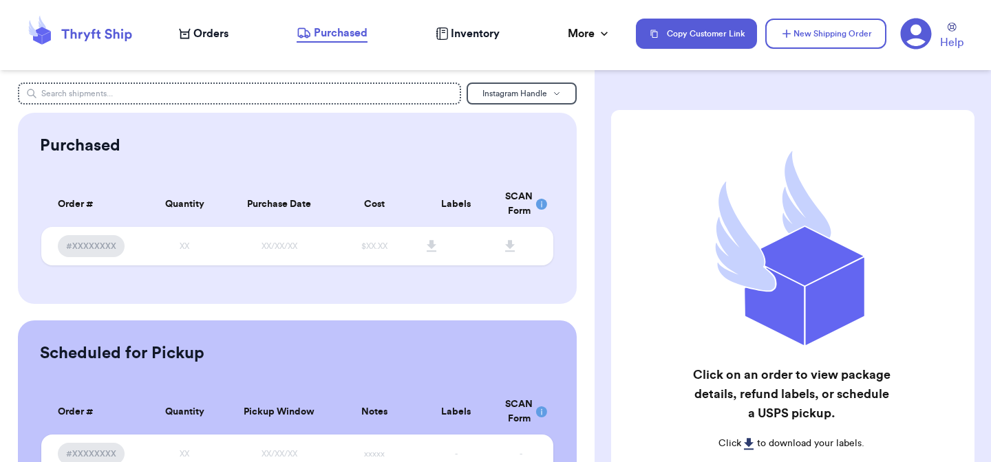
scroll to position [66, 0]
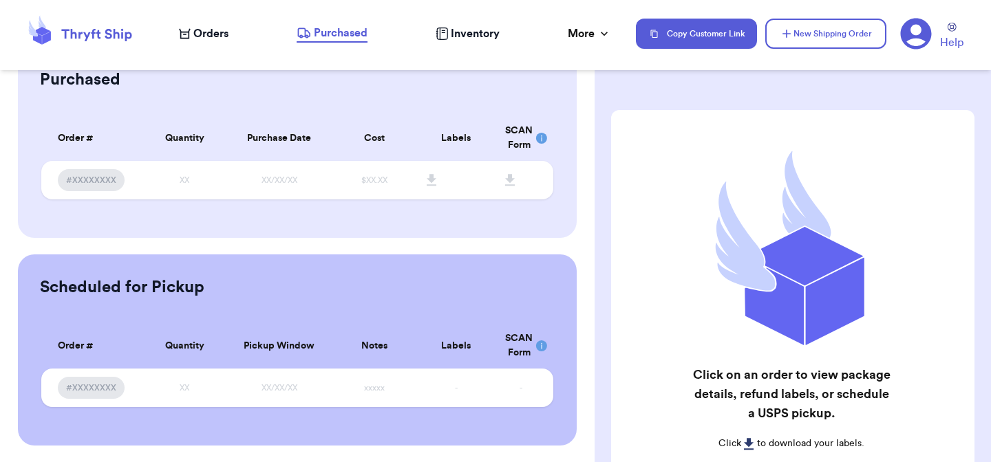
click at [544, 139] on rect at bounding box center [541, 138] width 11 height 11
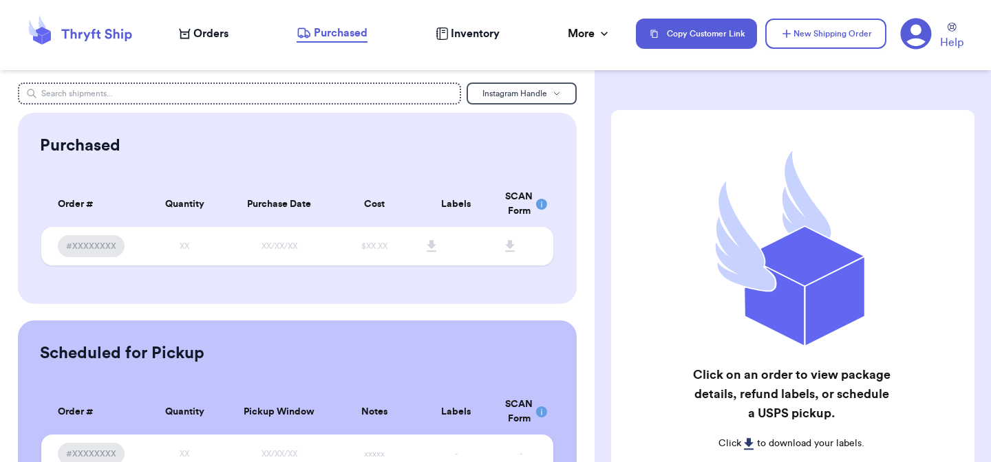
click at [215, 41] on span "Orders" at bounding box center [210, 33] width 35 height 17
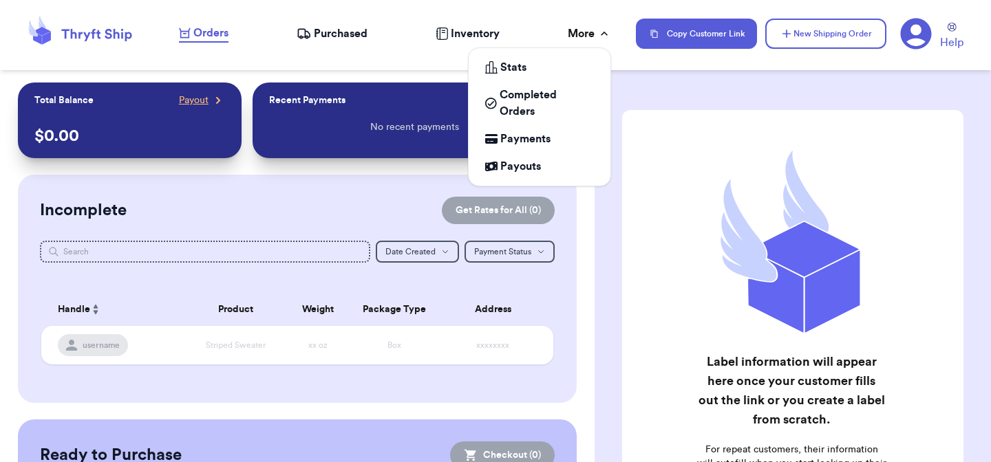
click at [578, 33] on div "More" at bounding box center [589, 33] width 43 height 17
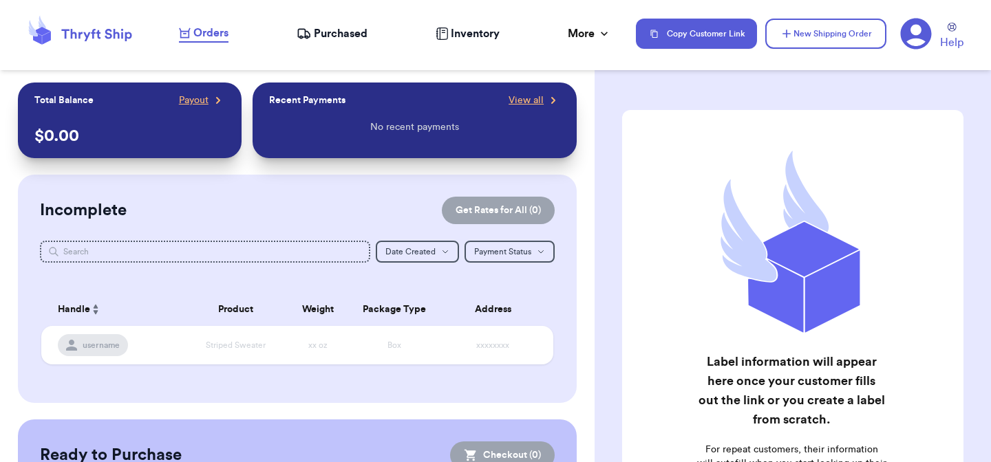
click at [583, 14] on nav "Orders Purchased Inventory More Stats Completed Orders Payments Payouts Copy Cu…" at bounding box center [578, 33] width 826 height 45
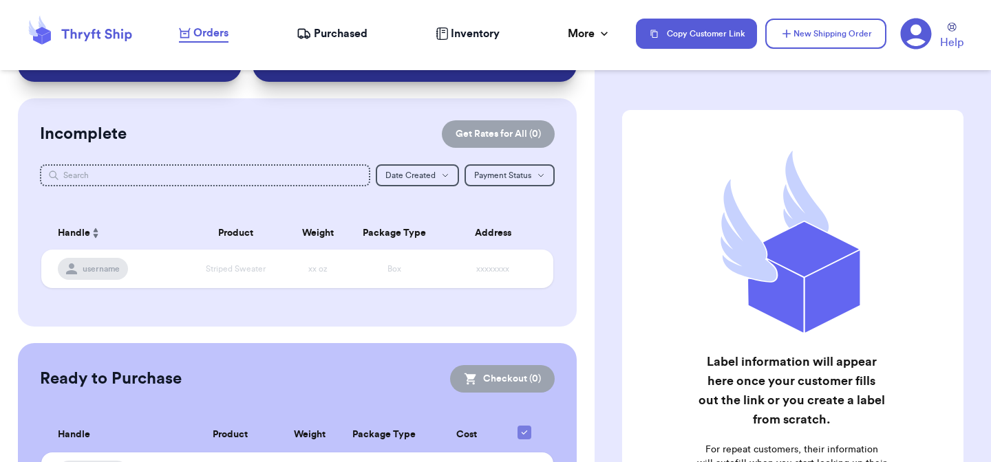
scroll to position [159, 0]
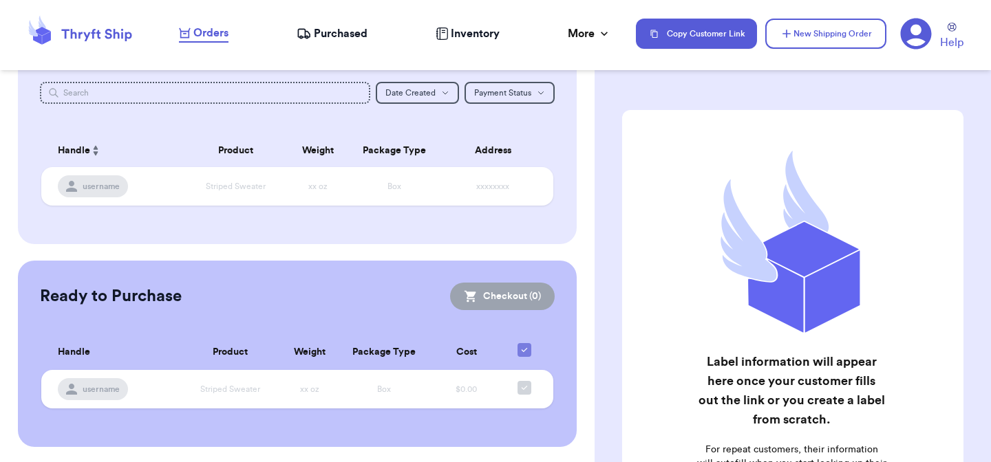
click at [433, 35] on div "Orders Purchased Inventory More Stats Completed Orders Payments Payouts" at bounding box center [400, 34] width 443 height 18
click at [442, 36] on icon at bounding box center [442, 34] width 12 height 12
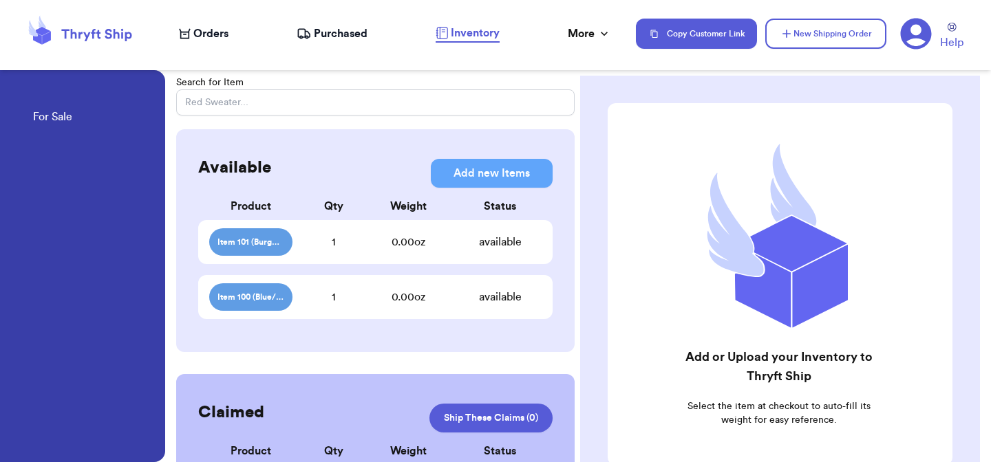
click at [326, 36] on span "Purchased" at bounding box center [341, 33] width 54 height 17
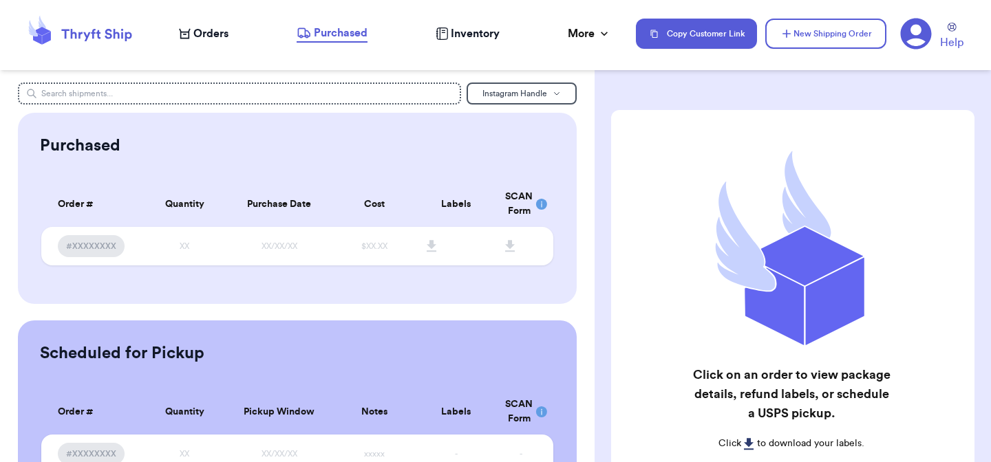
click at [176, 25] on nav "Orders Purchased Inventory More Stats Completed Orders Payments Payouts Copy Cu…" at bounding box center [578, 33] width 826 height 45
click at [195, 42] on div "Orders Purchased Inventory More Stats Completed Orders Payments Payouts" at bounding box center [400, 34] width 443 height 18
click at [195, 23] on nav "Orders Purchased Inventory More Stats Completed Orders Payments Payouts Copy Cu…" at bounding box center [578, 33] width 826 height 45
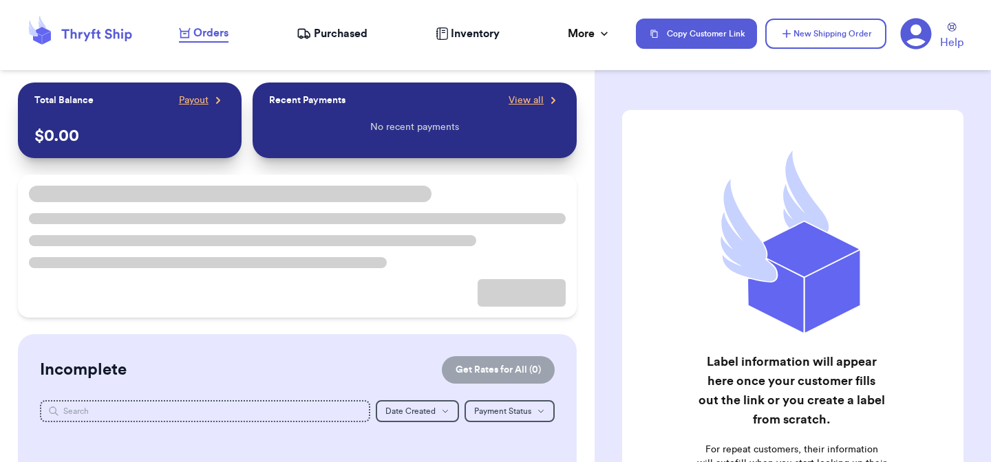
click at [917, 36] on icon at bounding box center [916, 34] width 31 height 31
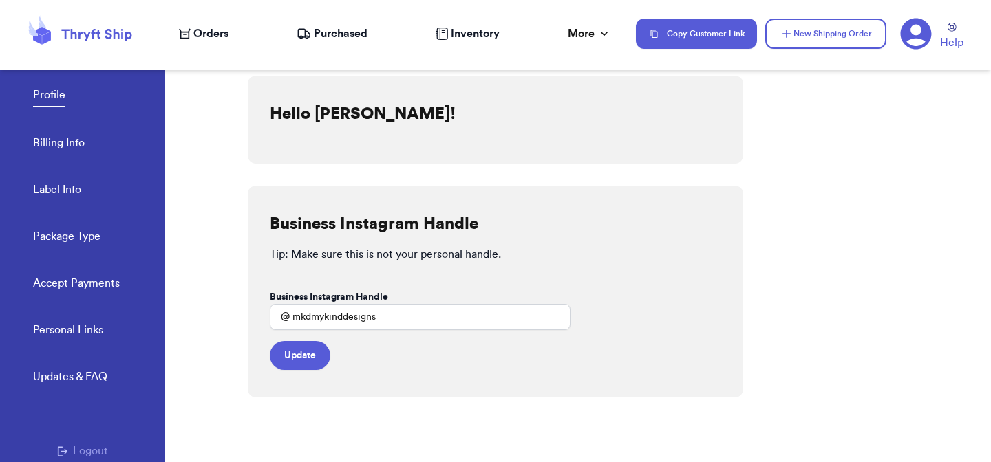
click at [951, 25] on icon at bounding box center [952, 27] width 9 height 9
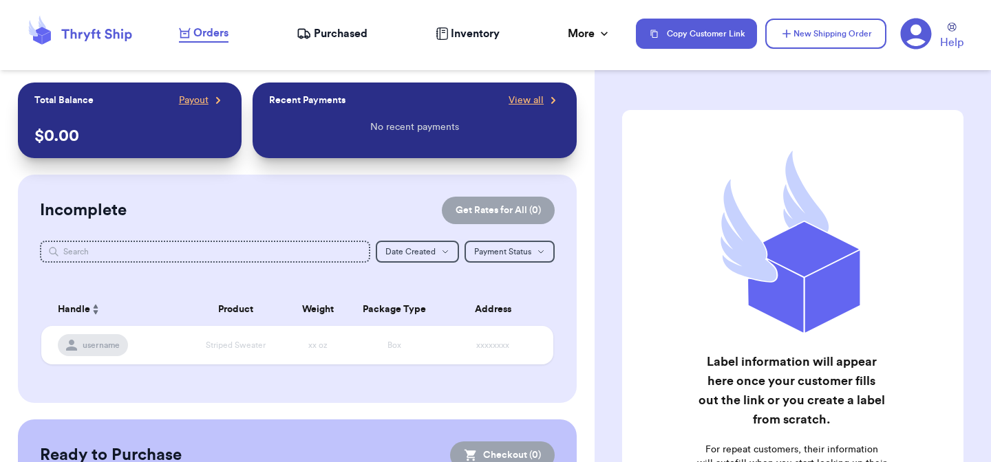
click at [916, 28] on icon at bounding box center [916, 34] width 32 height 32
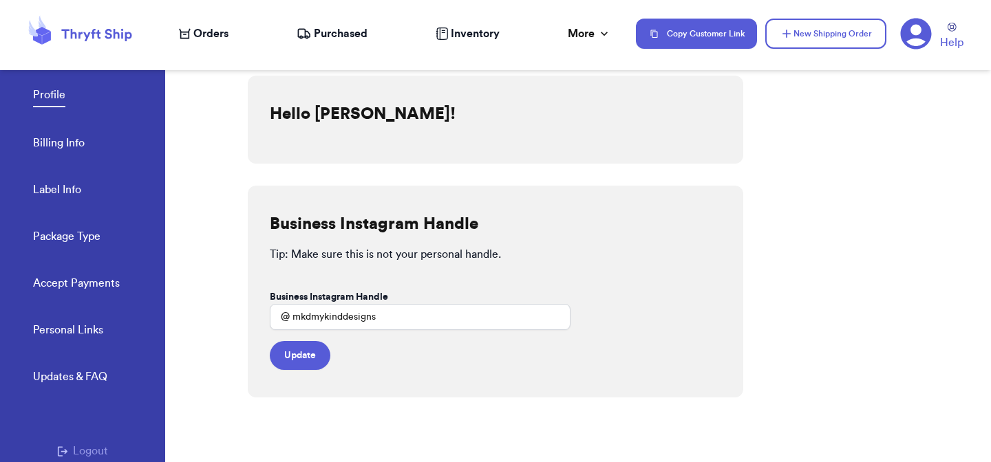
scroll to position [25, 0]
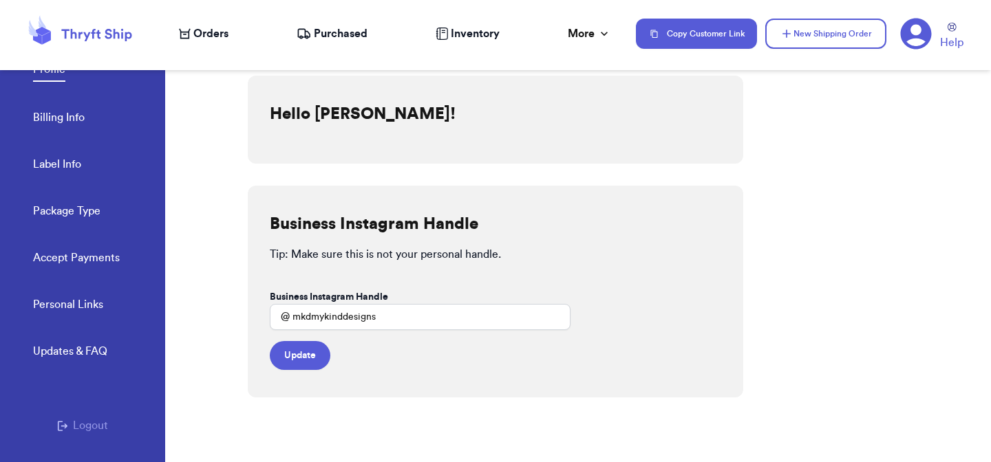
click at [81, 439] on div "Personal Links Updates & FAQ Logout" at bounding box center [82, 415] width 165 height 237
click at [81, 430] on button "Logout" at bounding box center [82, 426] width 51 height 17
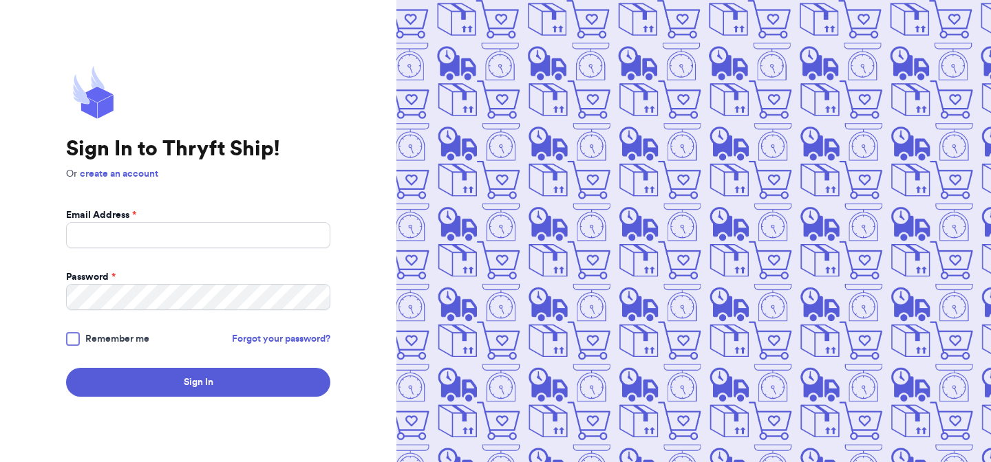
click at [127, 254] on form "Email Address * Password * Remember me Forgot your password? Sign In" at bounding box center [198, 303] width 264 height 189
click at [127, 253] on form "Email Address * Password * Remember me Forgot your password? Sign In" at bounding box center [198, 303] width 264 height 189
click at [127, 230] on input "Email Address *" at bounding box center [198, 235] width 264 height 26
type input "[EMAIL_ADDRESS][DOMAIN_NAME]"
click at [143, 323] on form "Email Address * [EMAIL_ADDRESS][DOMAIN_NAME] Password * Remember me Forgot your…" at bounding box center [198, 303] width 264 height 189
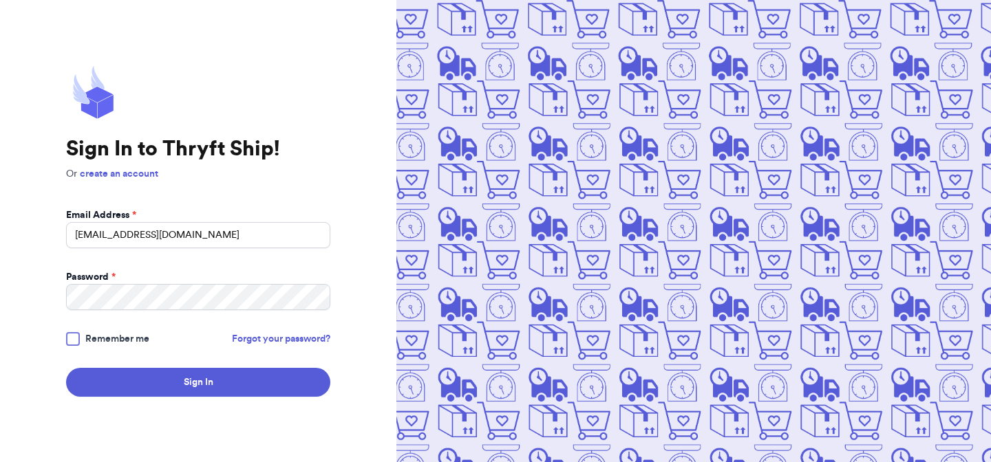
click at [85, 338] on span "Remember me" at bounding box center [117, 339] width 64 height 14
click at [0, 0] on input "Remember me" at bounding box center [0, 0] width 0 height 0
click at [106, 364] on form "Email Address * [EMAIL_ADDRESS][DOMAIN_NAME] Password * Remember me Forgot your…" at bounding box center [198, 303] width 264 height 189
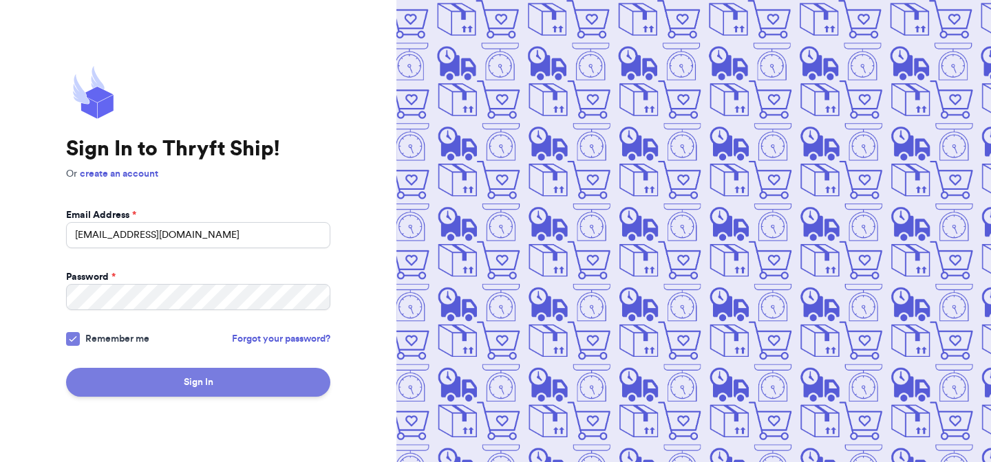
click at [114, 380] on button "Sign In" at bounding box center [198, 382] width 264 height 29
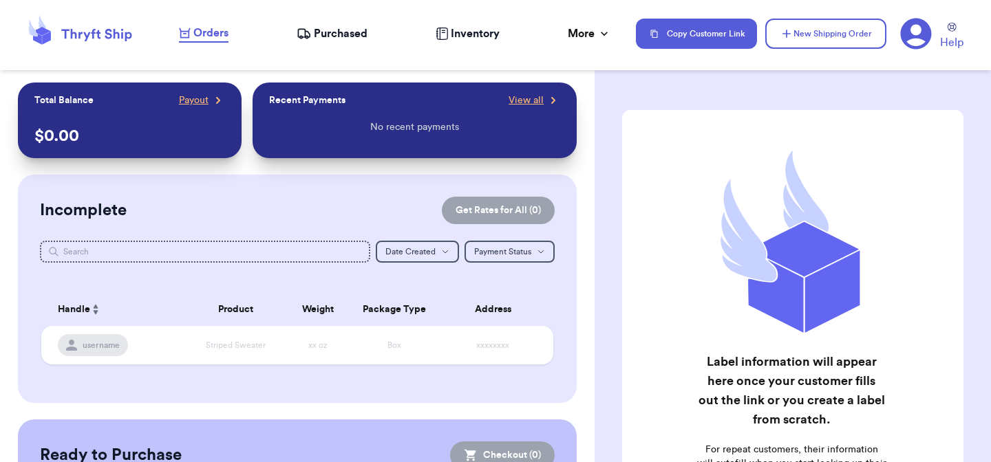
click at [467, 36] on span "Inventory" at bounding box center [475, 33] width 49 height 17
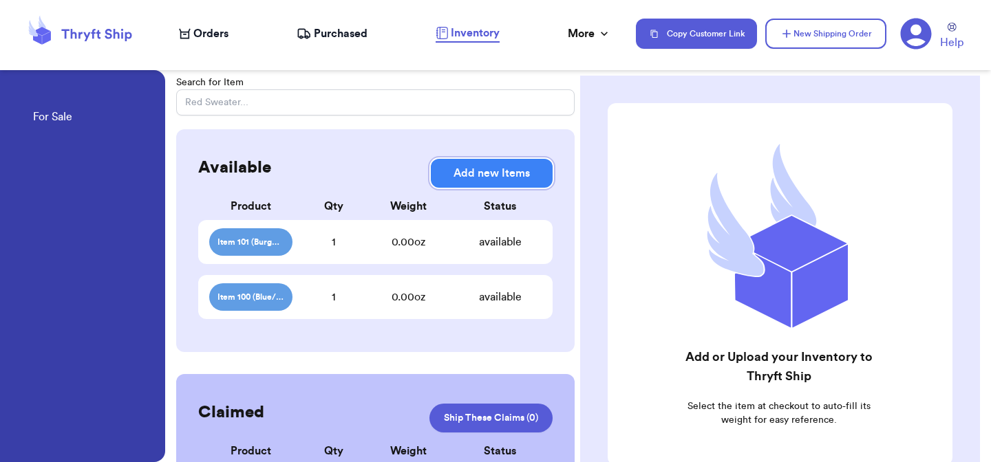
click at [449, 173] on button "Add new Items" at bounding box center [492, 173] width 122 height 29
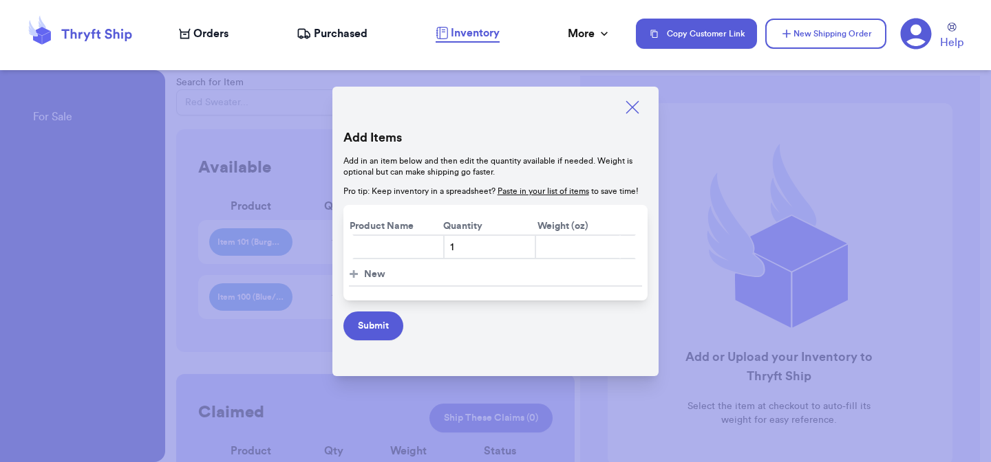
click at [391, 247] on input "text" at bounding box center [398, 247] width 92 height 25
type input "I"
click at [632, 109] on icon at bounding box center [632, 107] width 19 height 19
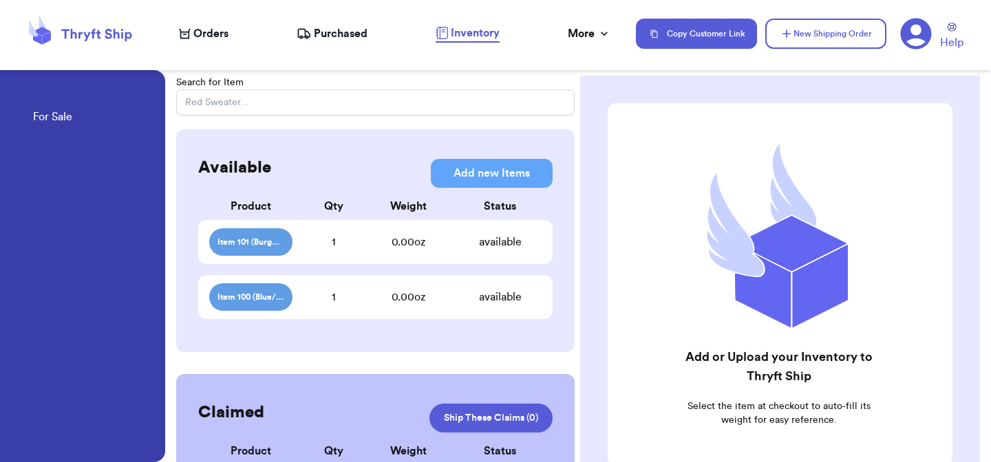
click at [922, 31] on icon at bounding box center [916, 34] width 31 height 31
